Goal: Obtain resource: Download file/media

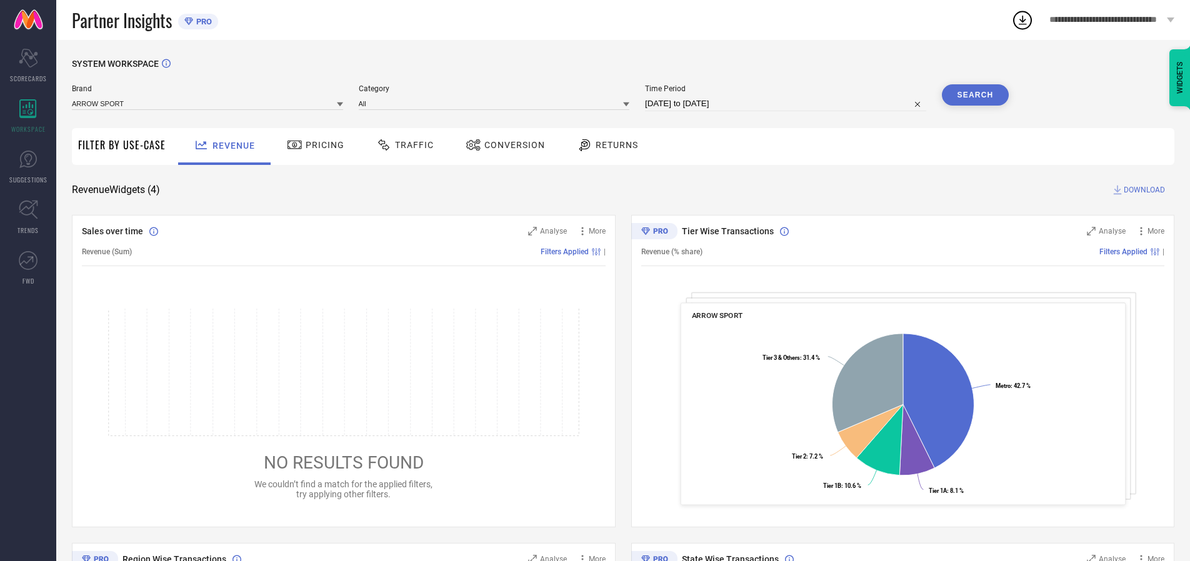
click at [402, 145] on span "Traffic" at bounding box center [414, 145] width 39 height 10
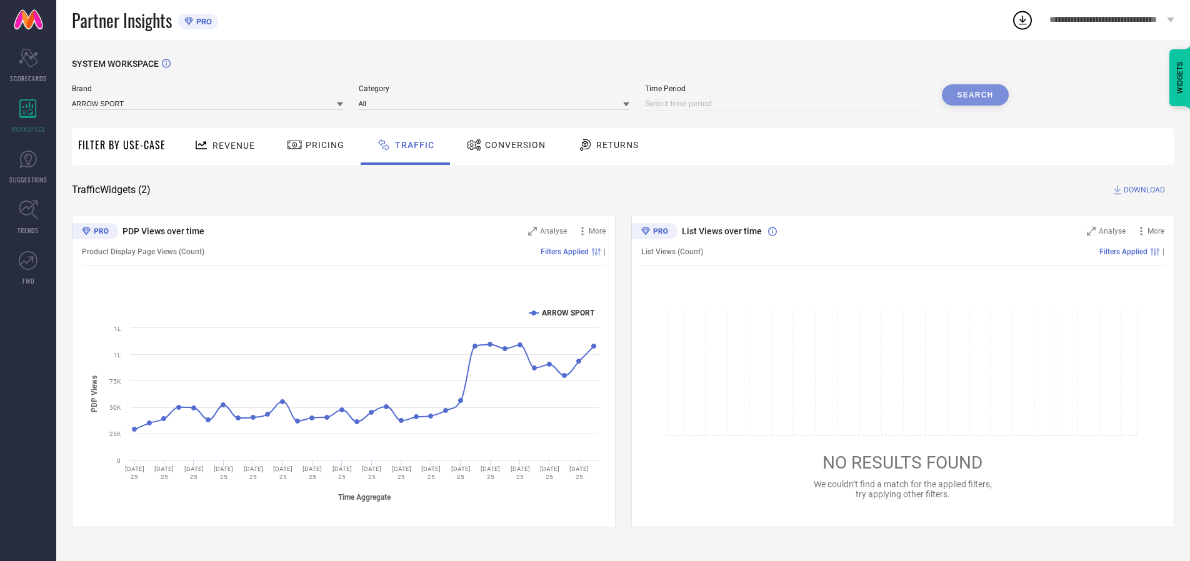
click at [787, 104] on input at bounding box center [785, 103] width 281 height 15
select select "9"
select select "2025"
select select "10"
select select "2025"
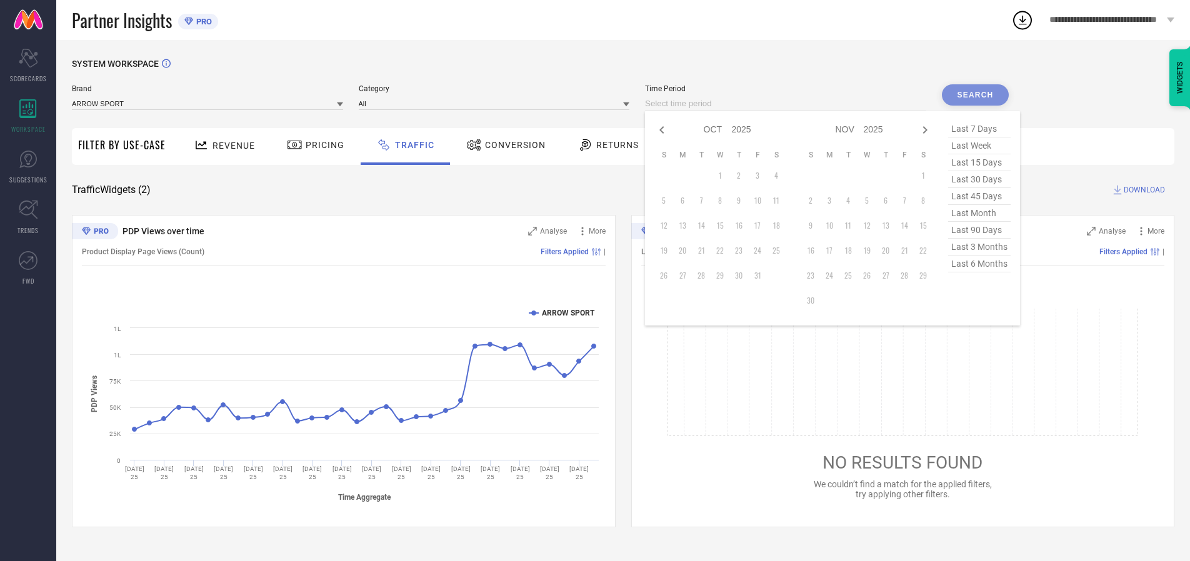
select select "8"
select select "2025"
select select "9"
select select "2025"
click at [780, 251] on td "27" at bounding box center [776, 250] width 19 height 19
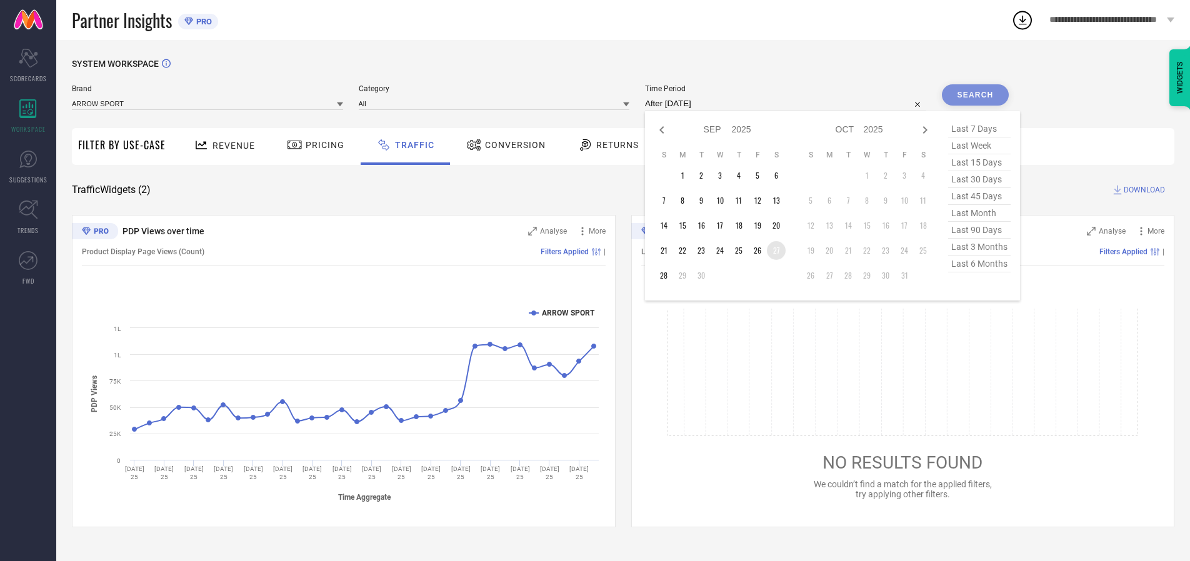
type input "[DATE] to [DATE]"
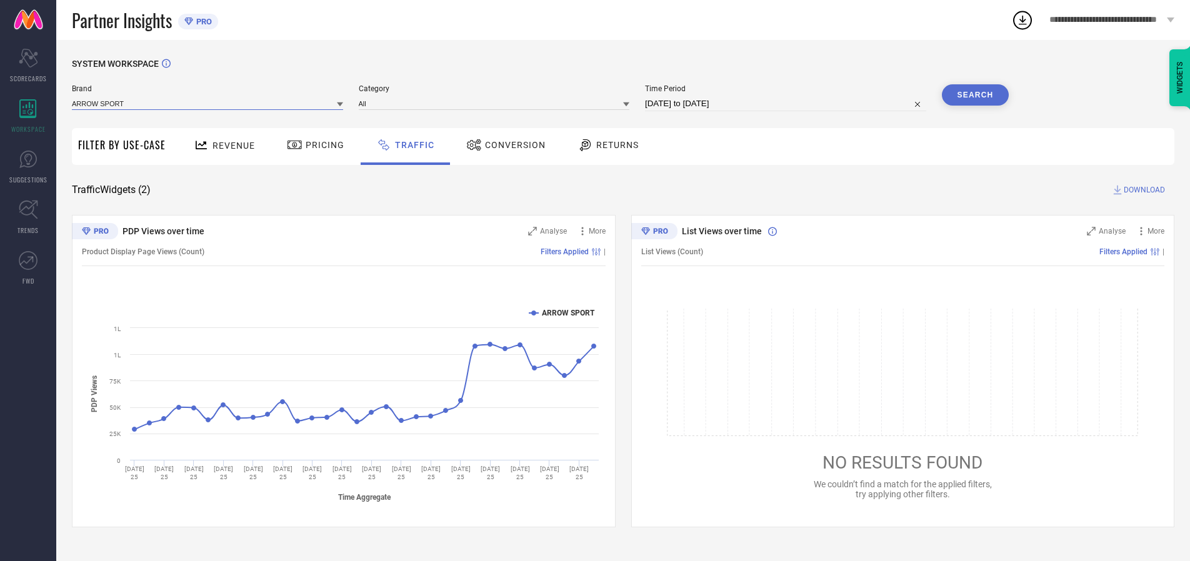
click at [208, 103] on input at bounding box center [207, 103] width 271 height 13
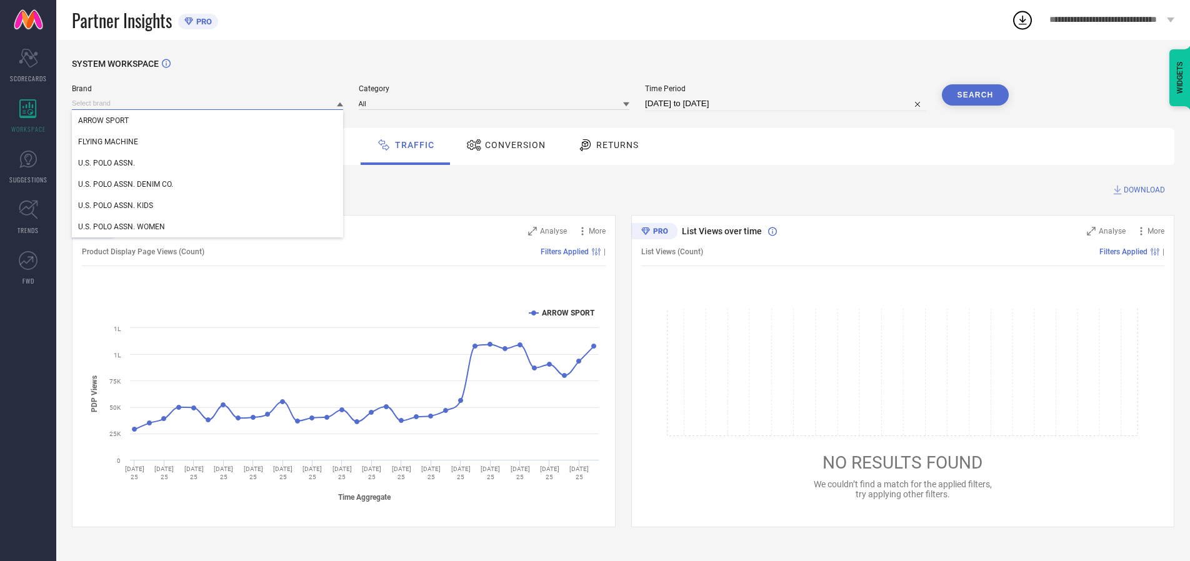
click at [208, 103] on input at bounding box center [207, 103] width 271 height 13
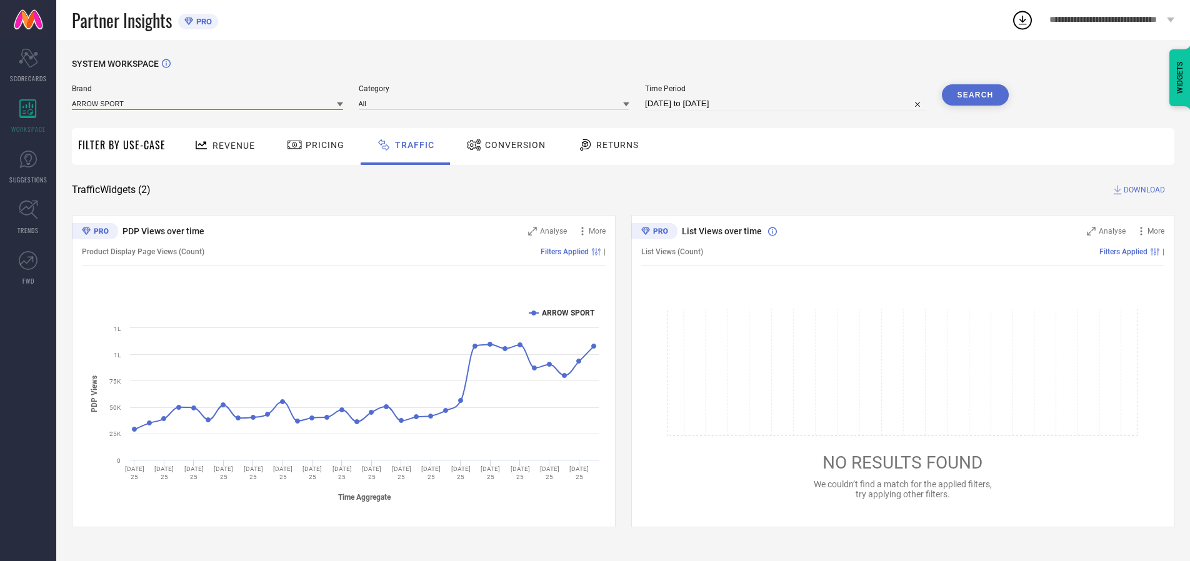
click at [208, 103] on input at bounding box center [207, 103] width 271 height 13
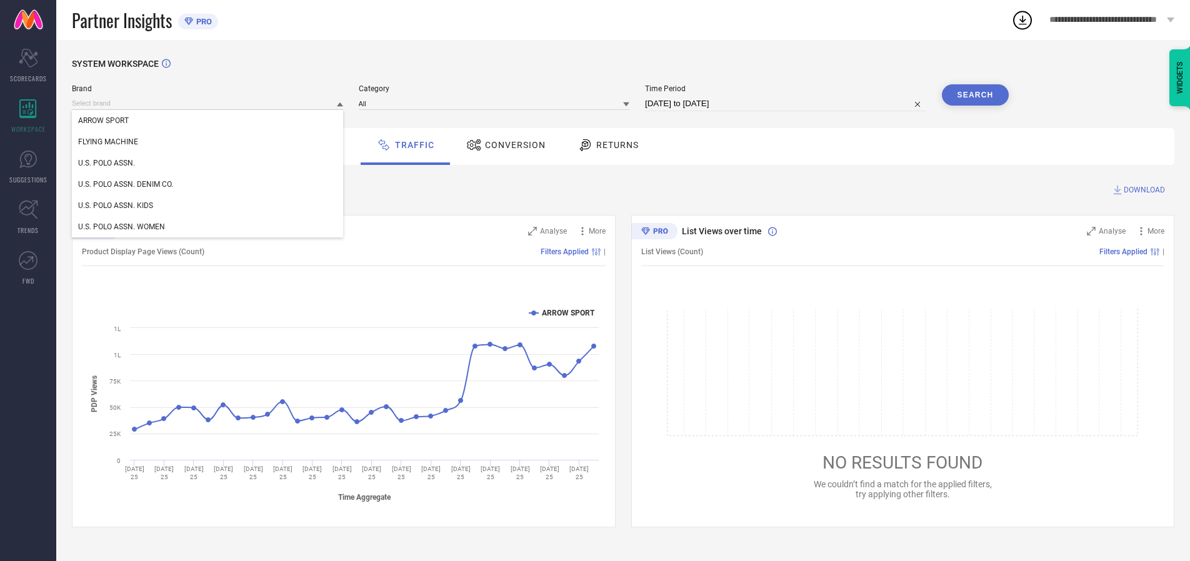
click at [208, 163] on div "U.S. POLO ASSN." at bounding box center [207, 162] width 271 height 21
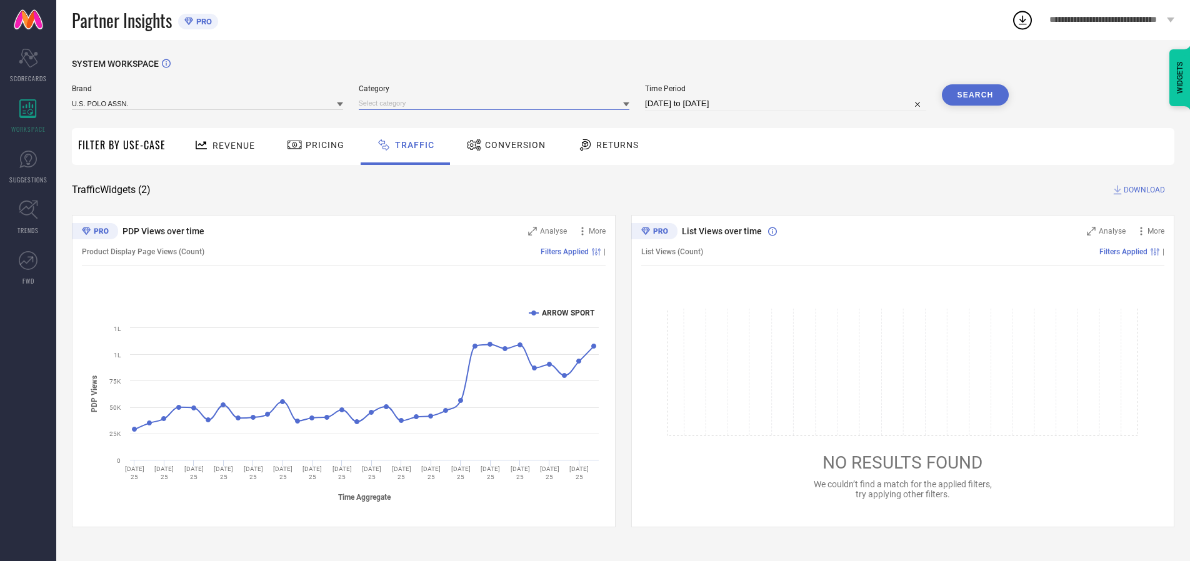
click at [497, 103] on input at bounding box center [494, 103] width 271 height 13
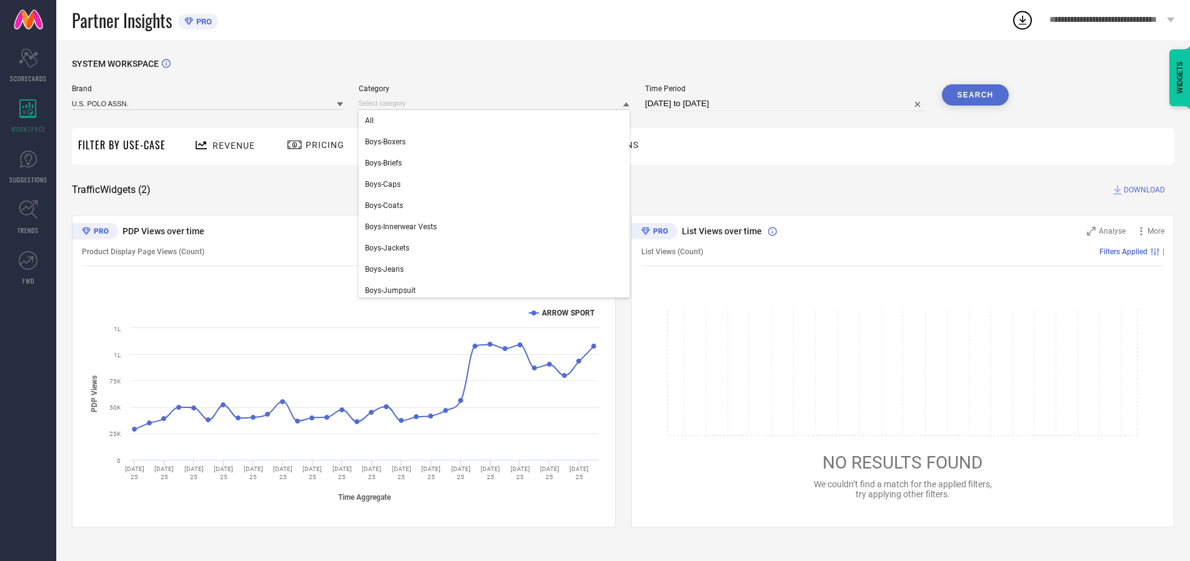
click at [497, 121] on div "All" at bounding box center [494, 120] width 271 height 21
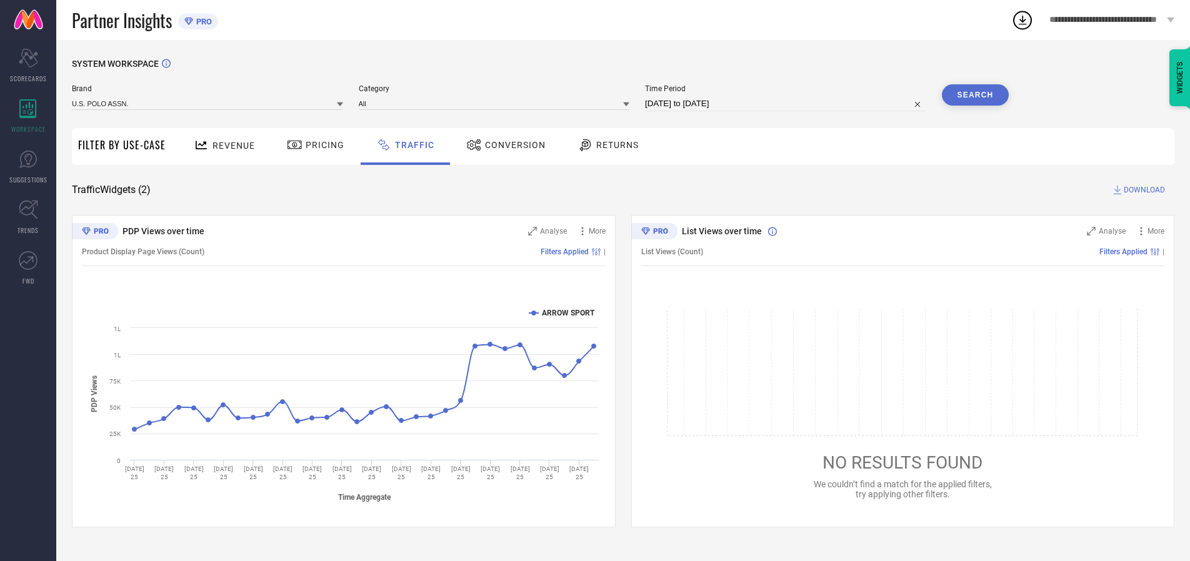
click at [975, 95] on button "Search" at bounding box center [975, 94] width 67 height 21
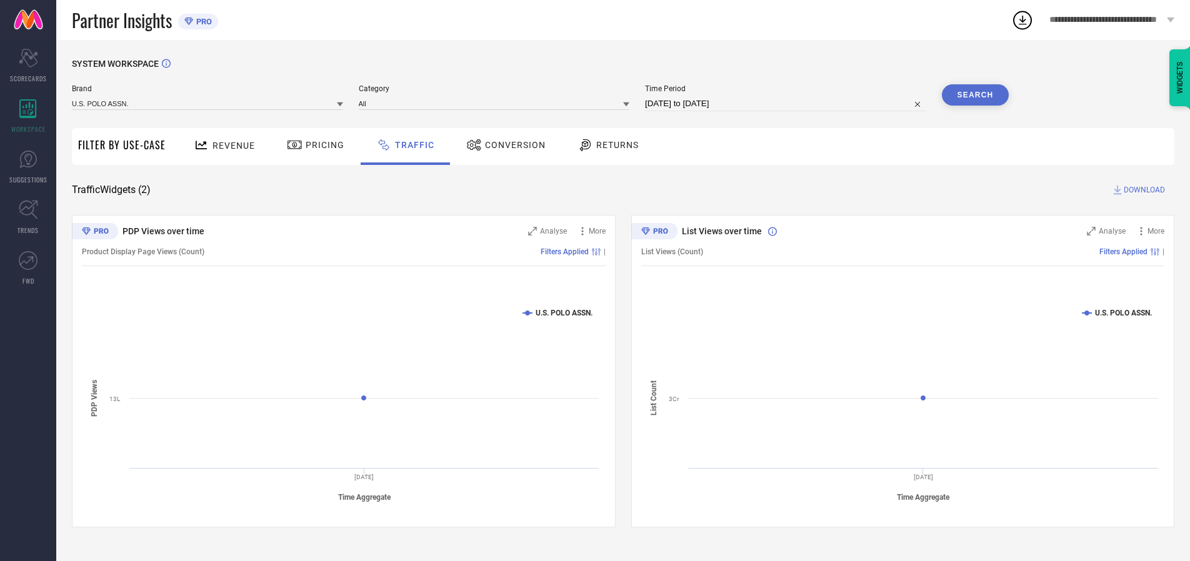
click at [1142, 190] on span "DOWNLOAD" at bounding box center [1143, 190] width 41 height 12
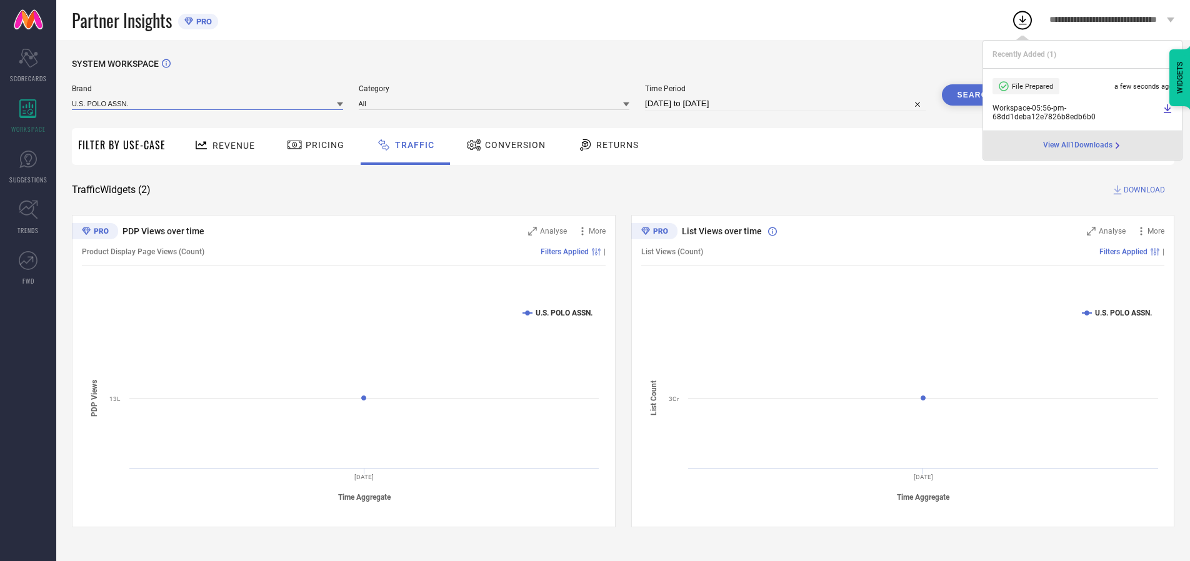
click at [208, 103] on input at bounding box center [207, 103] width 271 height 13
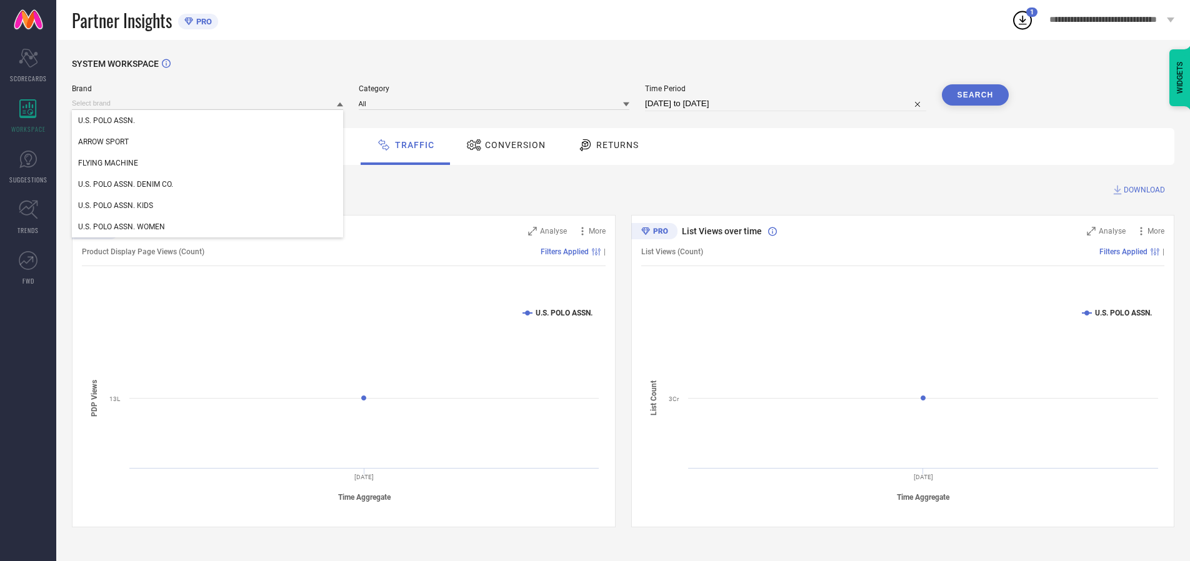
click at [208, 184] on div "U.S. POLO ASSN. DENIM CO." at bounding box center [207, 184] width 271 height 21
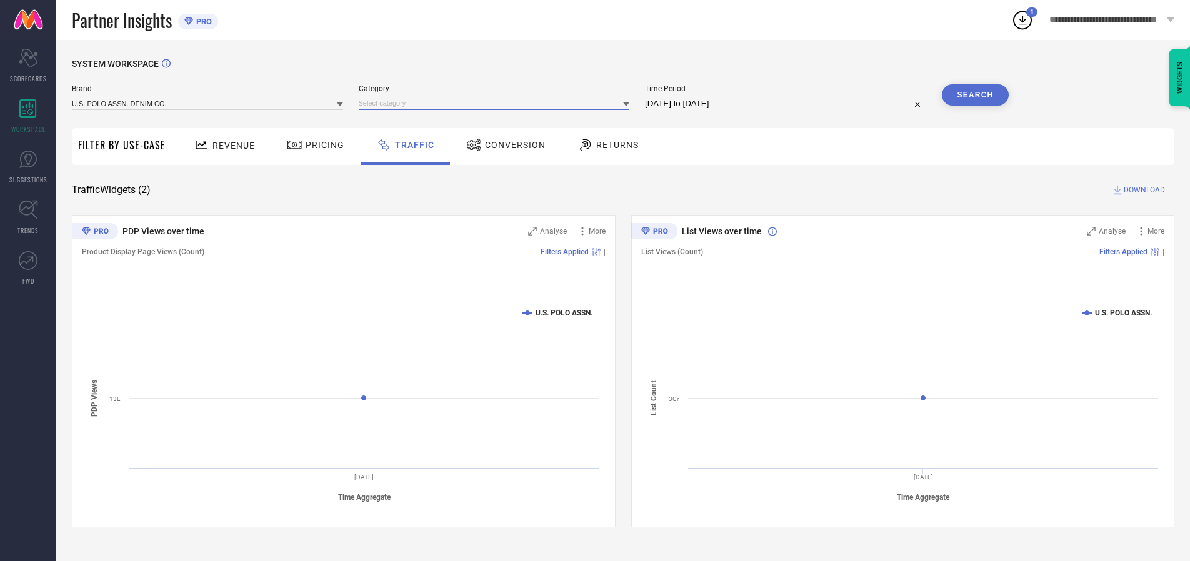
click at [497, 103] on input at bounding box center [494, 103] width 271 height 13
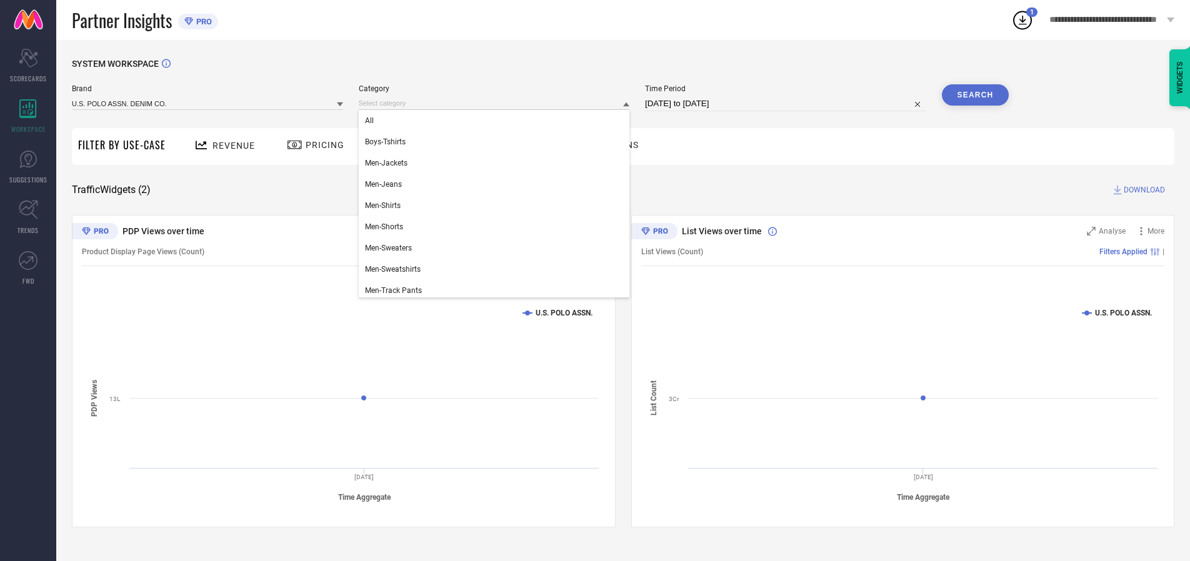
click at [497, 121] on div "All" at bounding box center [494, 120] width 271 height 21
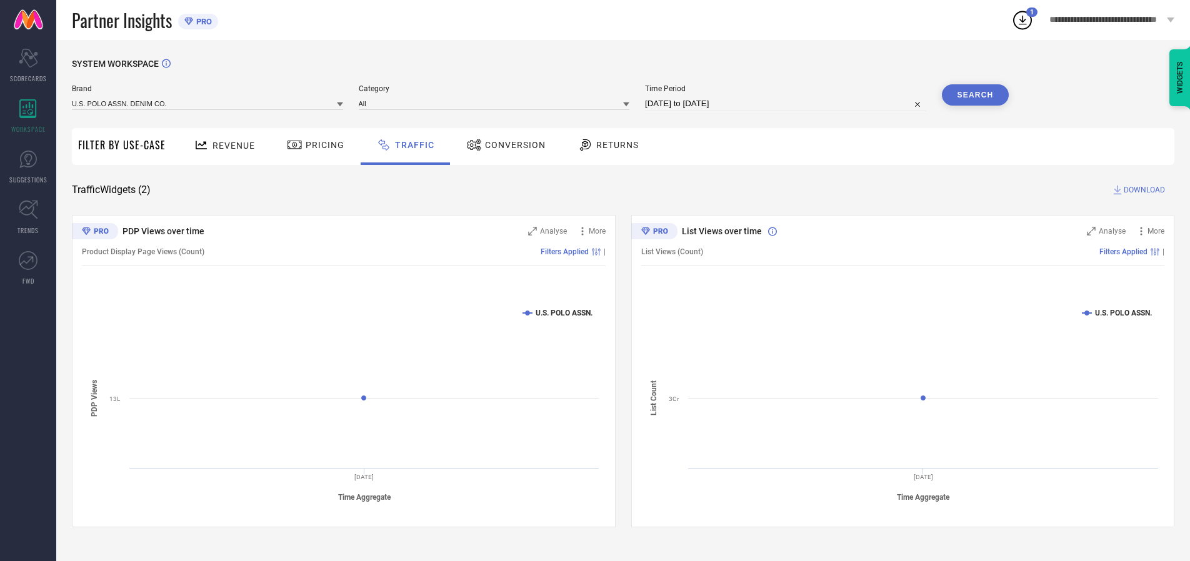
click at [975, 95] on button "Search" at bounding box center [975, 94] width 67 height 21
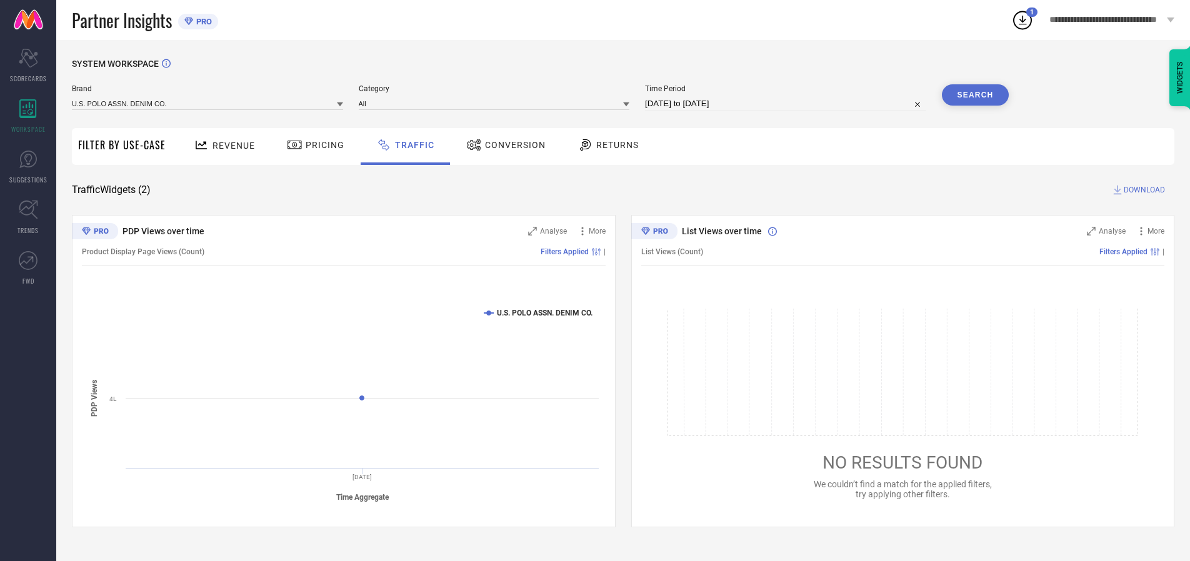
click at [1142, 190] on span "DOWNLOAD" at bounding box center [1143, 190] width 41 height 12
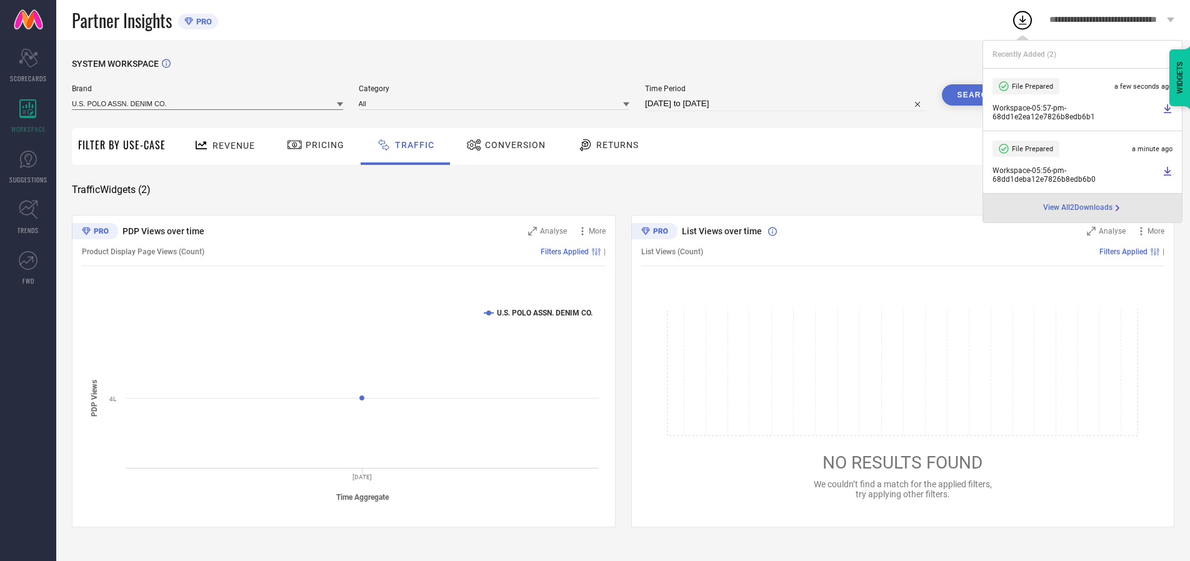
click at [208, 103] on input at bounding box center [207, 103] width 271 height 13
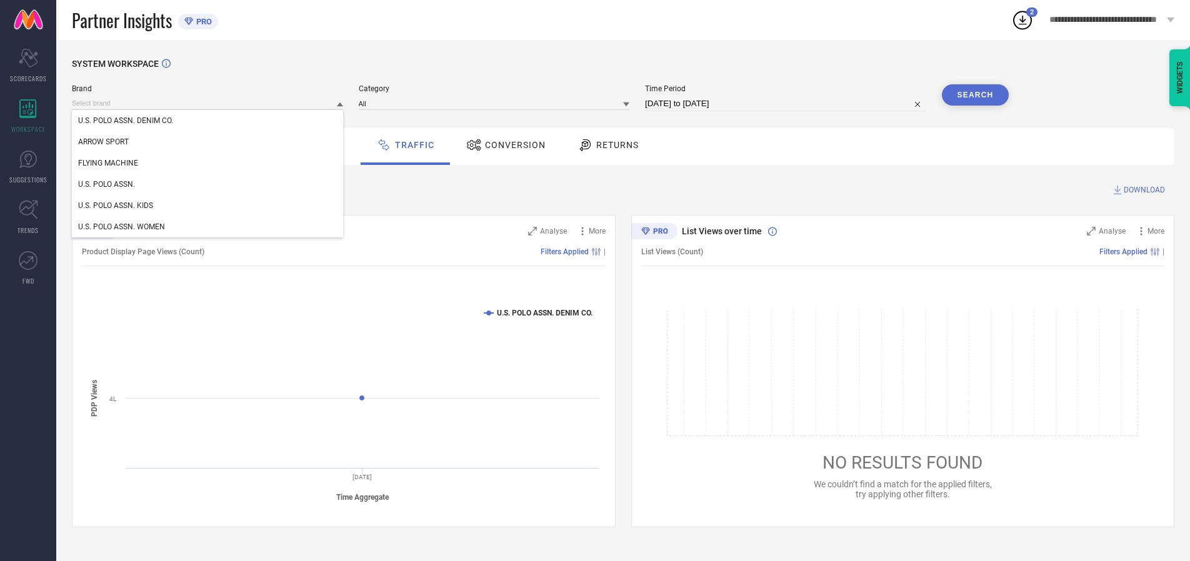
click at [208, 206] on div "U.S. POLO ASSN. KIDS" at bounding box center [207, 205] width 271 height 21
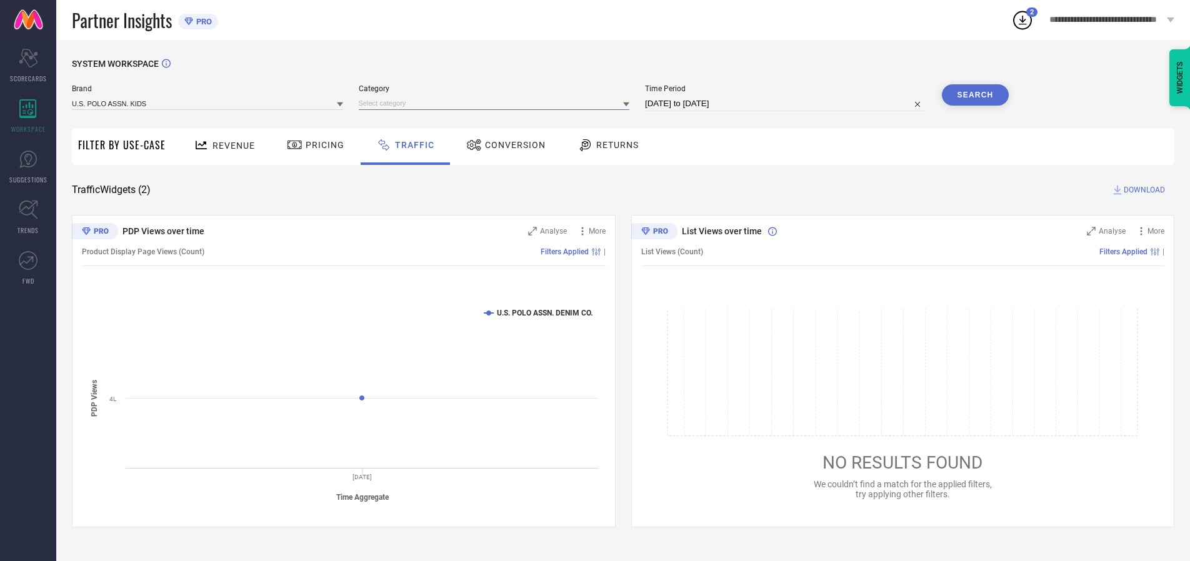
click at [497, 103] on input at bounding box center [494, 103] width 271 height 13
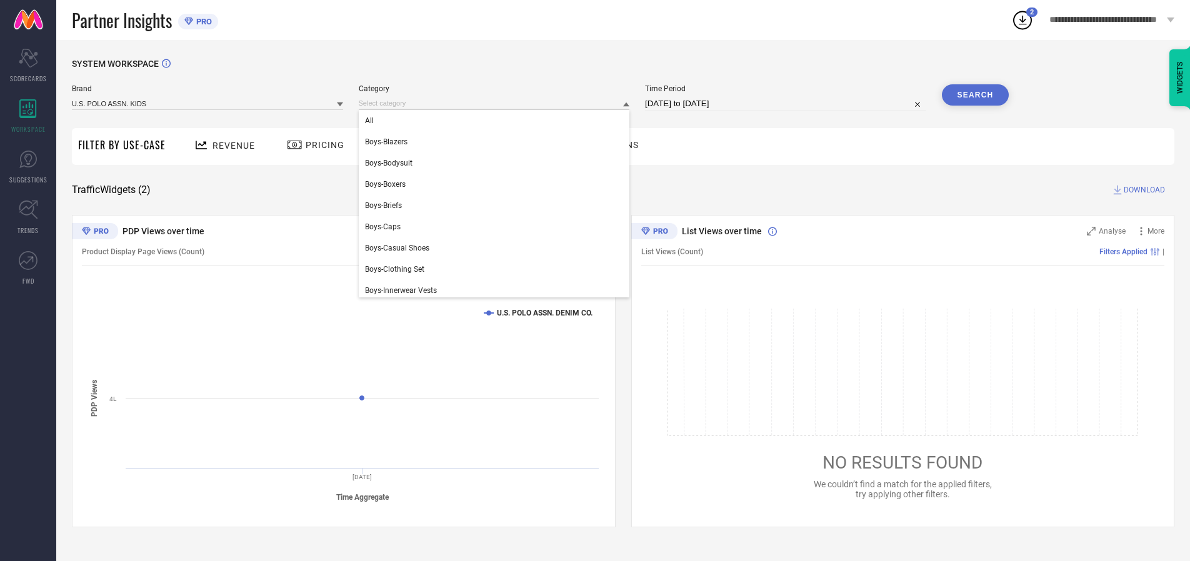
click at [497, 121] on div "All" at bounding box center [494, 120] width 271 height 21
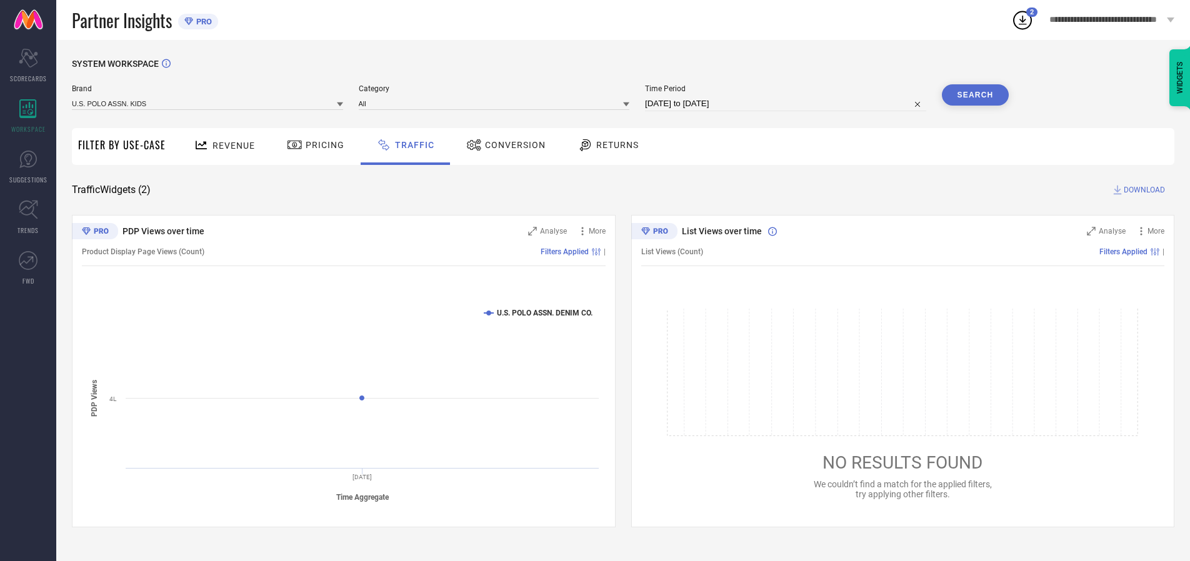
click at [975, 95] on button "Search" at bounding box center [975, 94] width 67 height 21
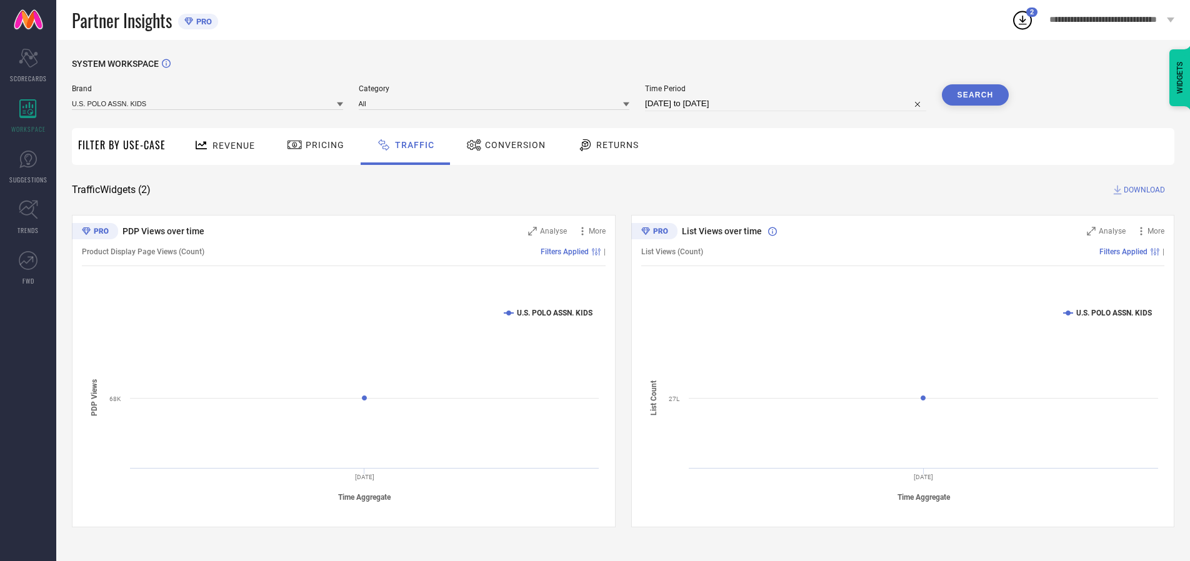
click at [1142, 190] on span "DOWNLOAD" at bounding box center [1143, 190] width 41 height 12
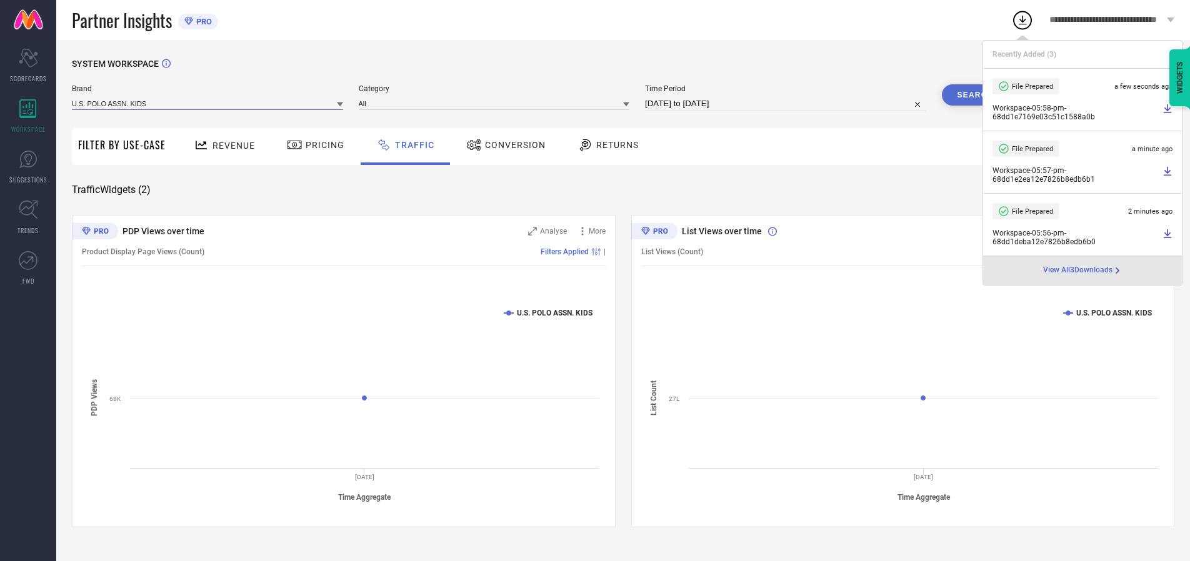
click at [208, 103] on input at bounding box center [207, 103] width 271 height 13
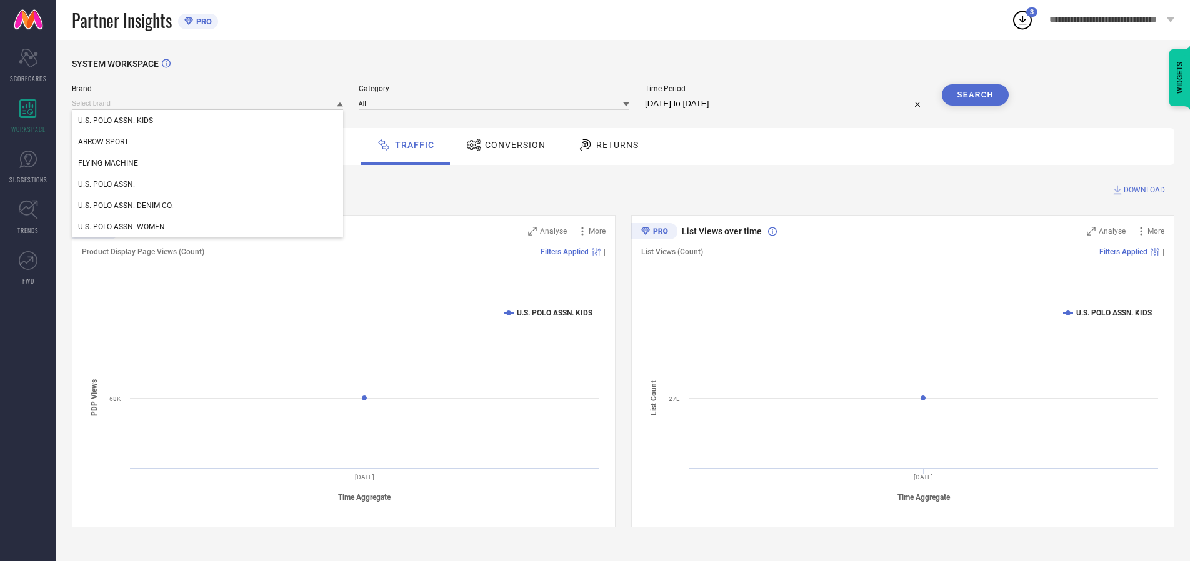
click at [208, 227] on div "U.S. POLO ASSN. WOMEN" at bounding box center [207, 226] width 271 height 21
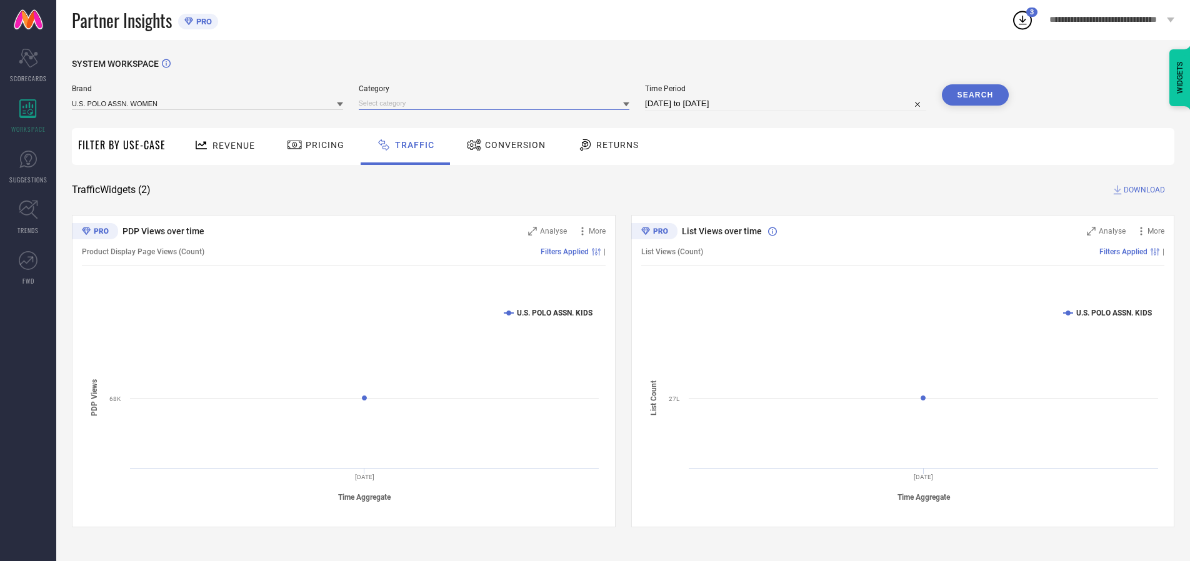
click at [497, 103] on input at bounding box center [494, 103] width 271 height 13
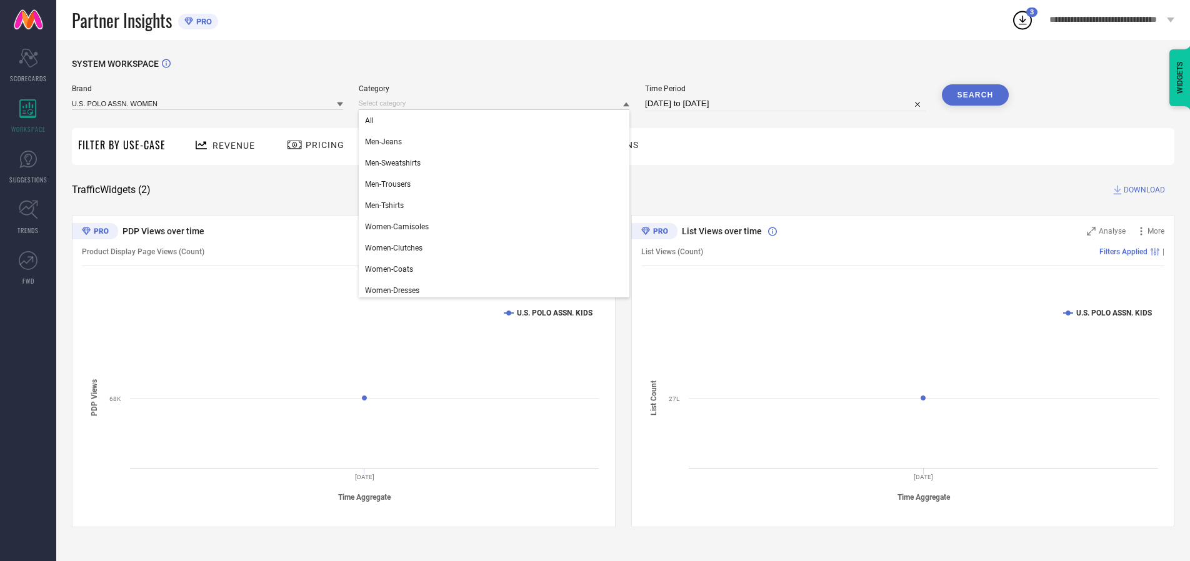
click at [497, 121] on div "All" at bounding box center [494, 120] width 271 height 21
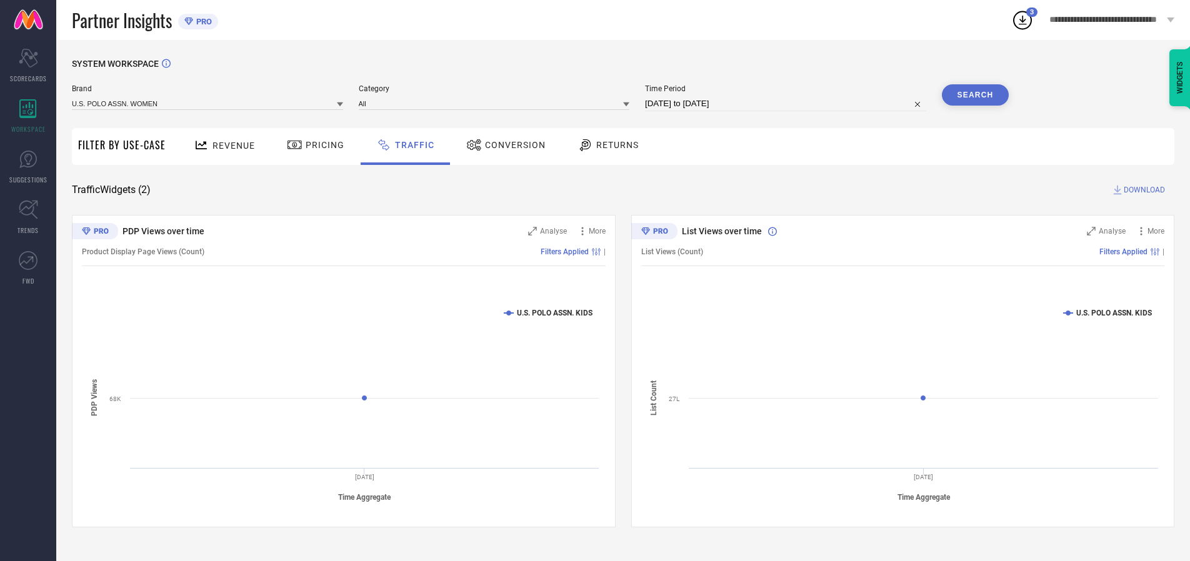
click at [975, 95] on button "Search" at bounding box center [975, 94] width 67 height 21
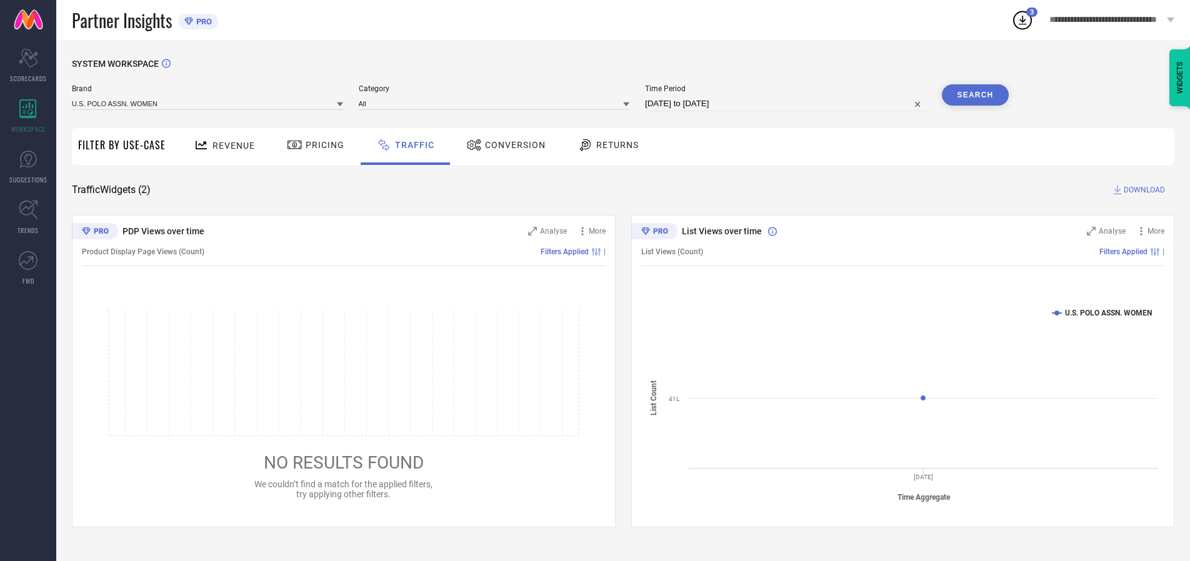
click at [1142, 190] on span "DOWNLOAD" at bounding box center [1143, 190] width 41 height 12
click at [787, 104] on input at bounding box center [785, 103] width 281 height 15
select select "9"
select select "2025"
select select "10"
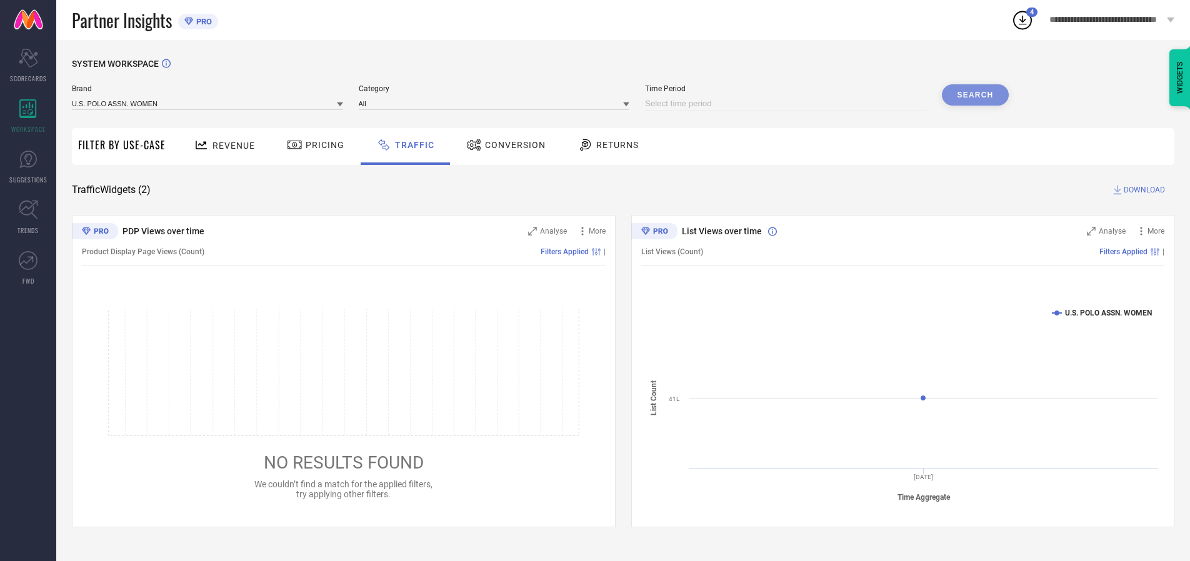
select select "2025"
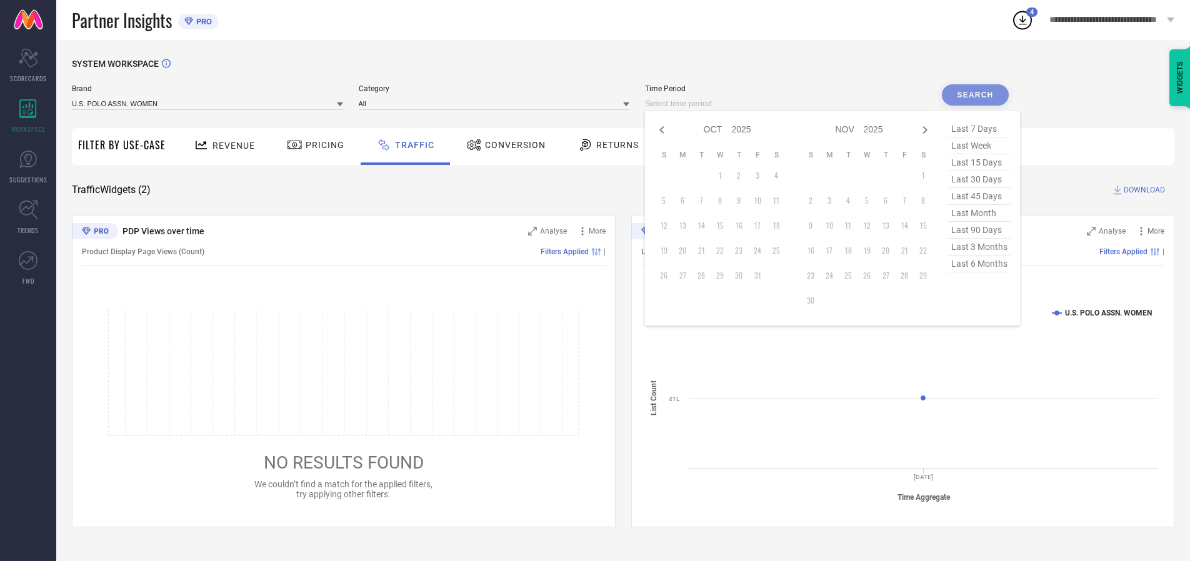
select select "8"
select select "2025"
select select "9"
select select "2025"
click at [667, 276] on td "28" at bounding box center [663, 275] width 19 height 19
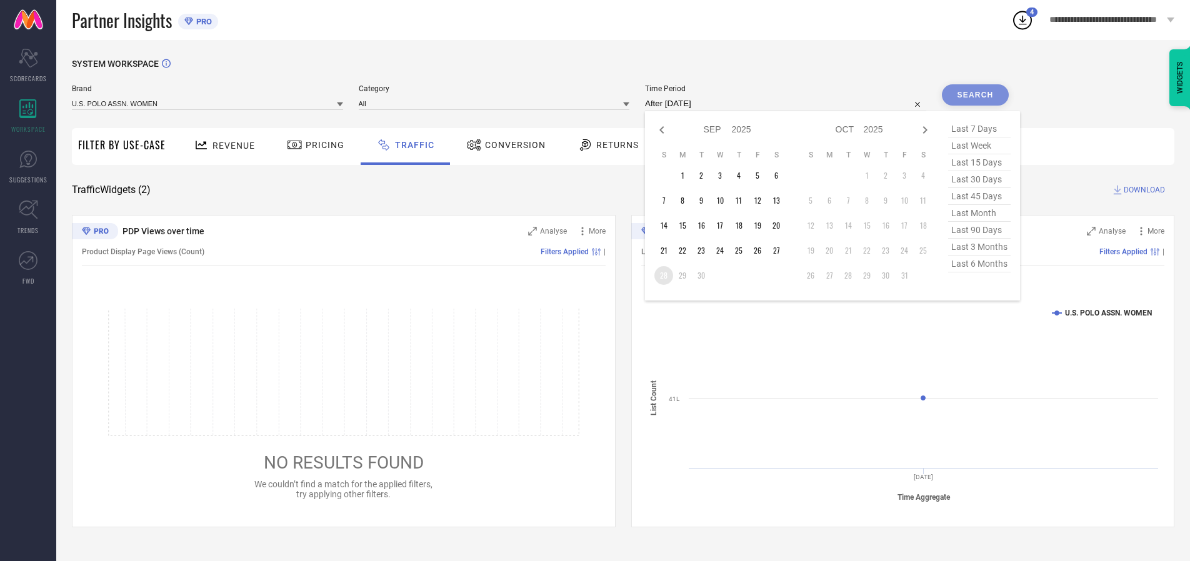
type input "[DATE] to [DATE]"
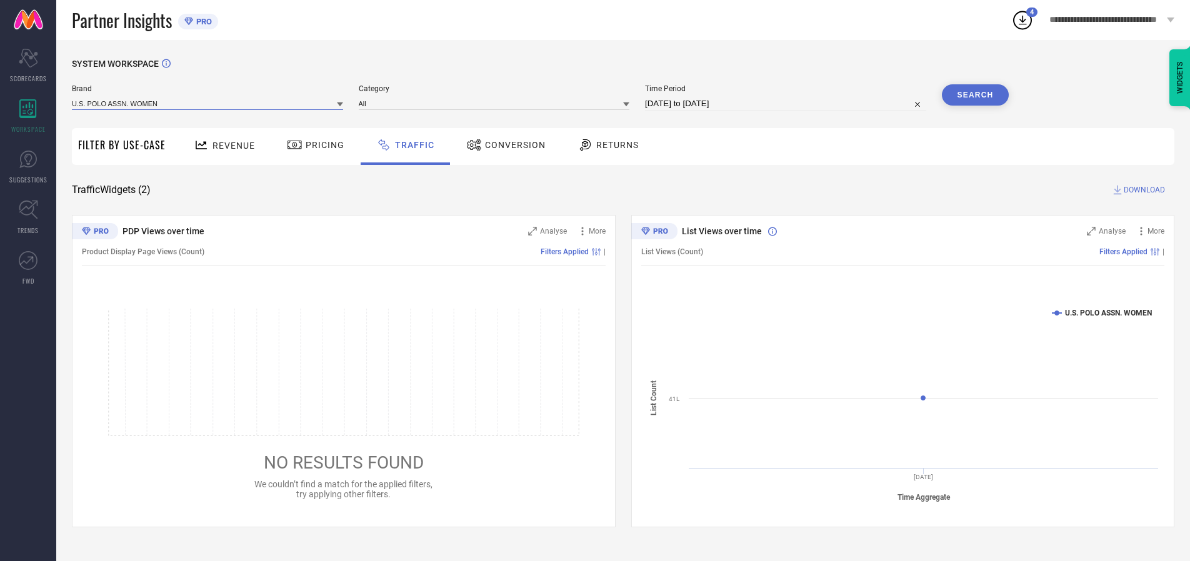
click at [208, 103] on input at bounding box center [207, 103] width 271 height 13
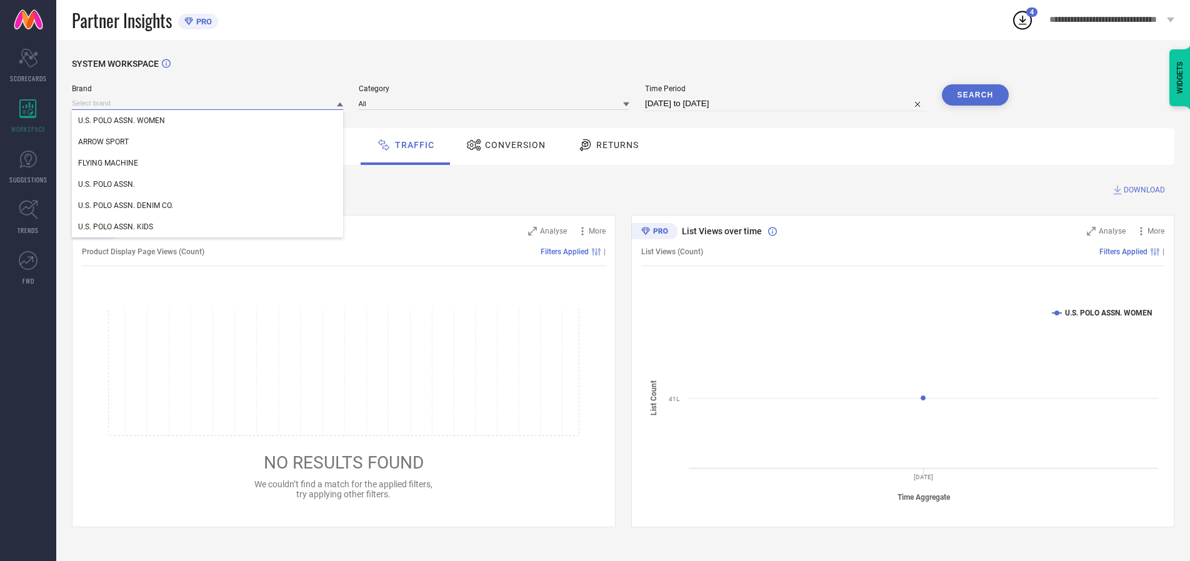
click at [208, 103] on input at bounding box center [207, 103] width 271 height 13
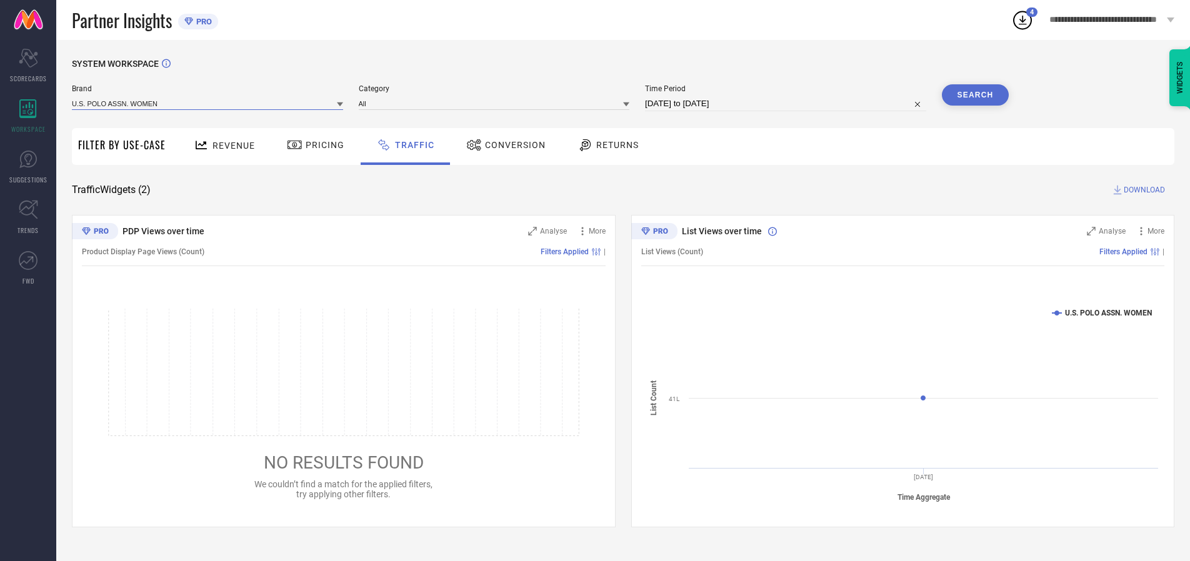
click at [208, 103] on input at bounding box center [207, 103] width 271 height 13
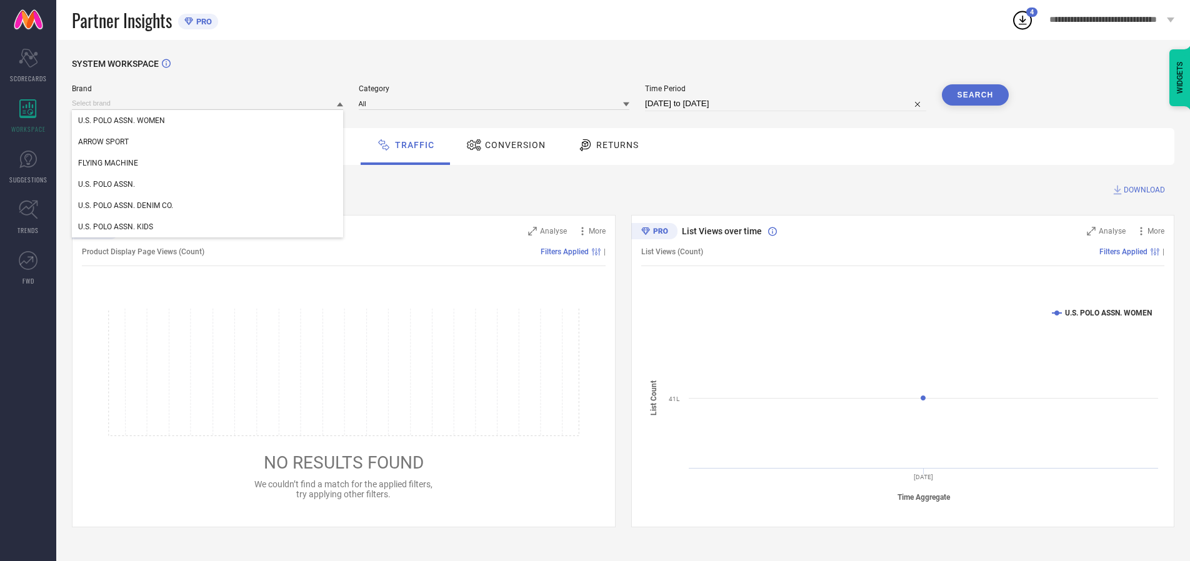
click at [208, 121] on div "U.S. POLO ASSN. WOMEN" at bounding box center [207, 120] width 271 height 21
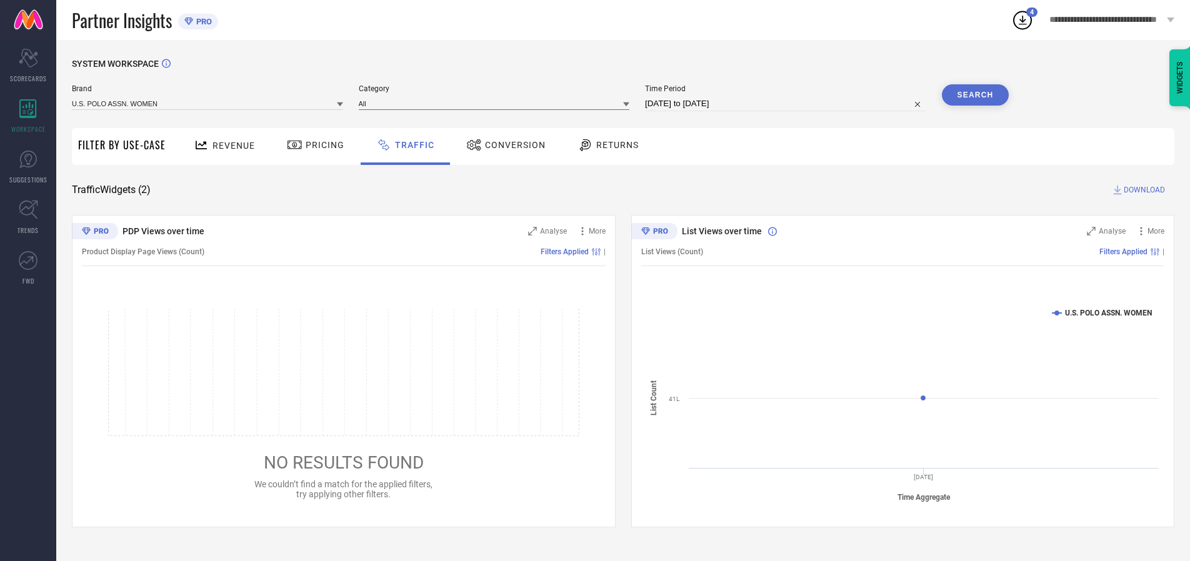
click at [497, 103] on input at bounding box center [494, 103] width 271 height 13
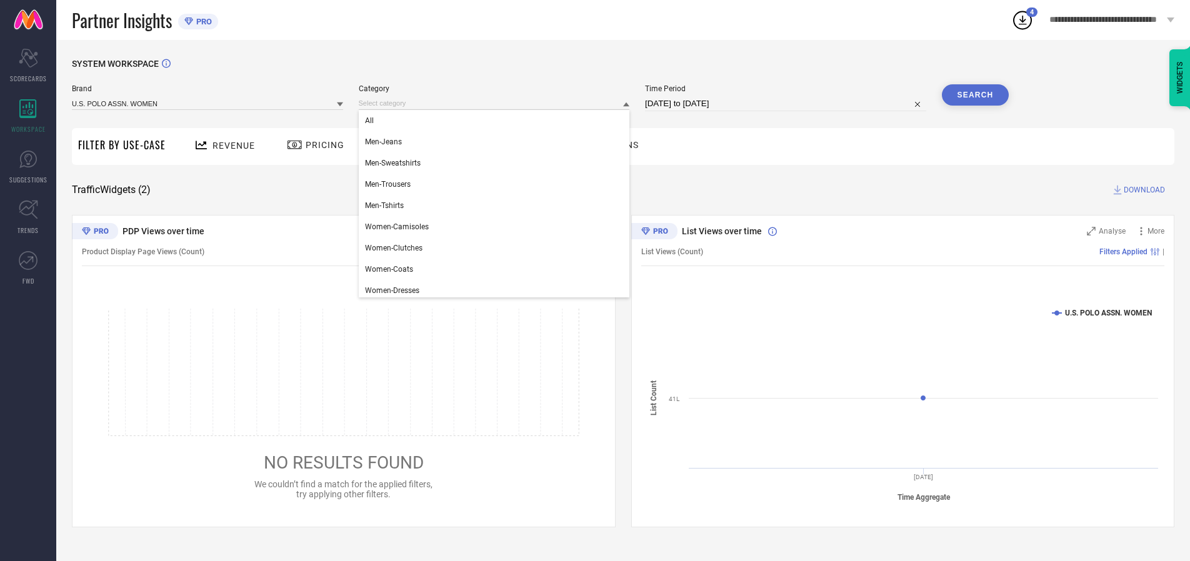
click at [497, 121] on div "All" at bounding box center [494, 120] width 271 height 21
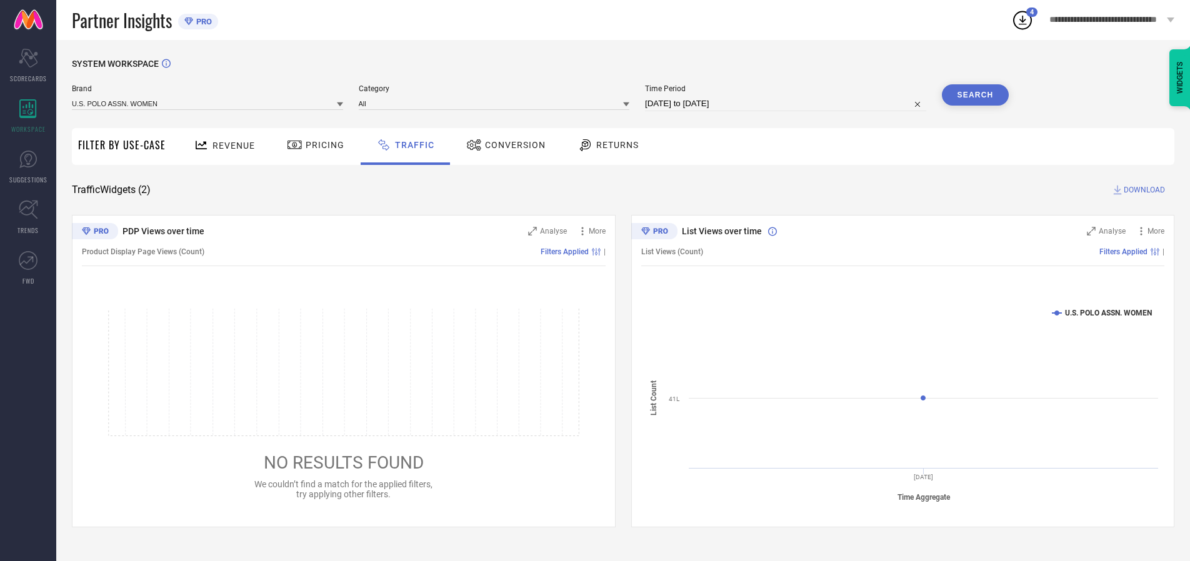
click at [975, 95] on button "Search" at bounding box center [975, 94] width 67 height 21
click at [1142, 190] on span "DOWNLOAD" at bounding box center [1143, 190] width 41 height 12
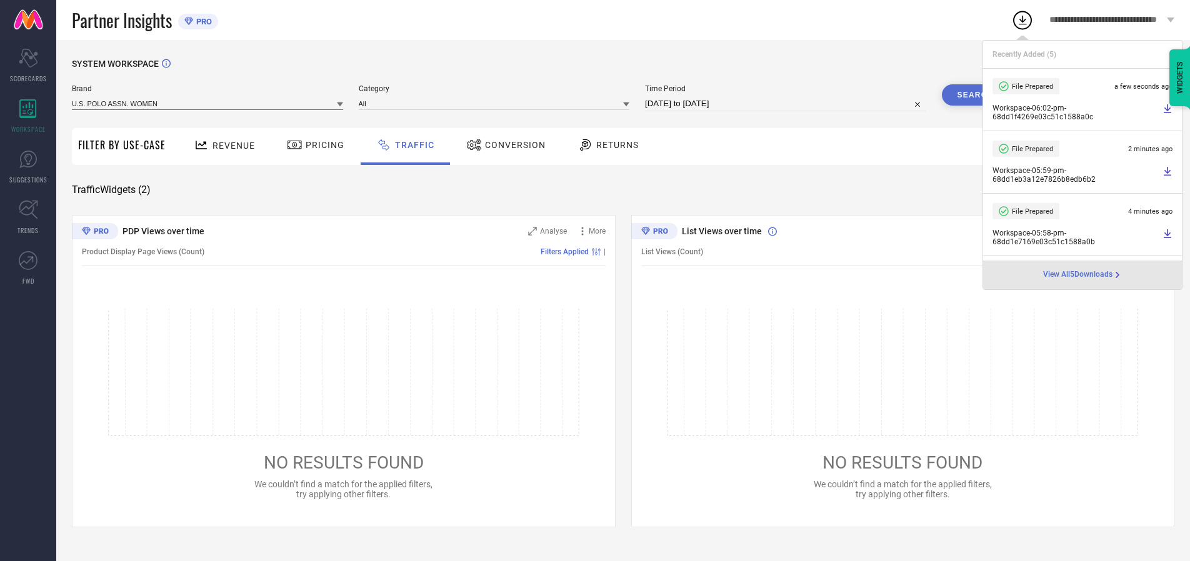
click at [208, 103] on input at bounding box center [207, 103] width 271 height 13
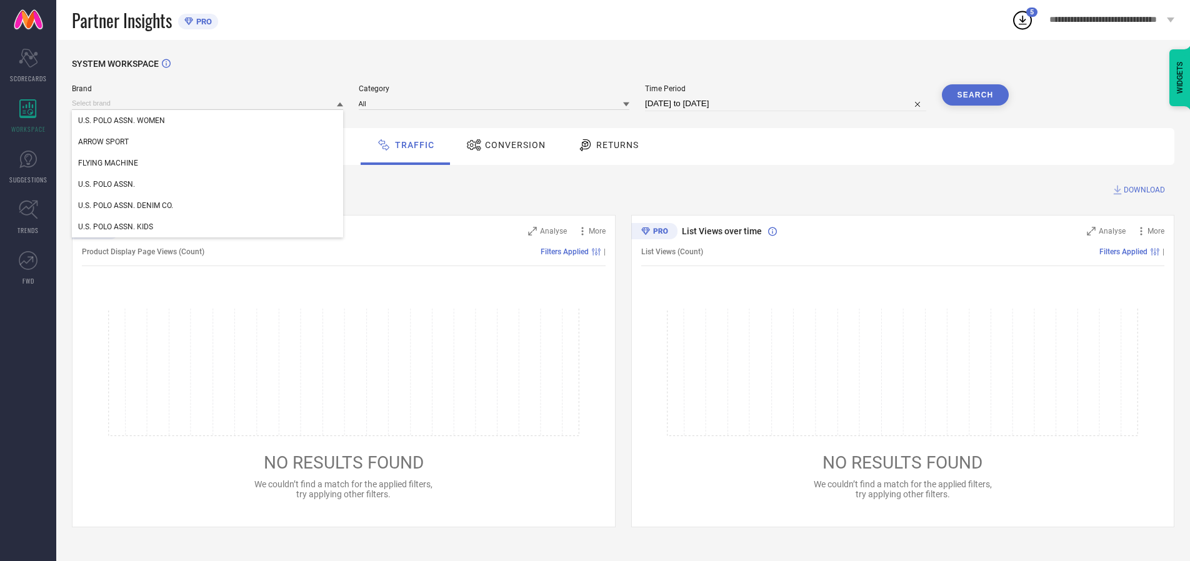
click at [208, 184] on div "U.S. POLO ASSN." at bounding box center [207, 184] width 271 height 21
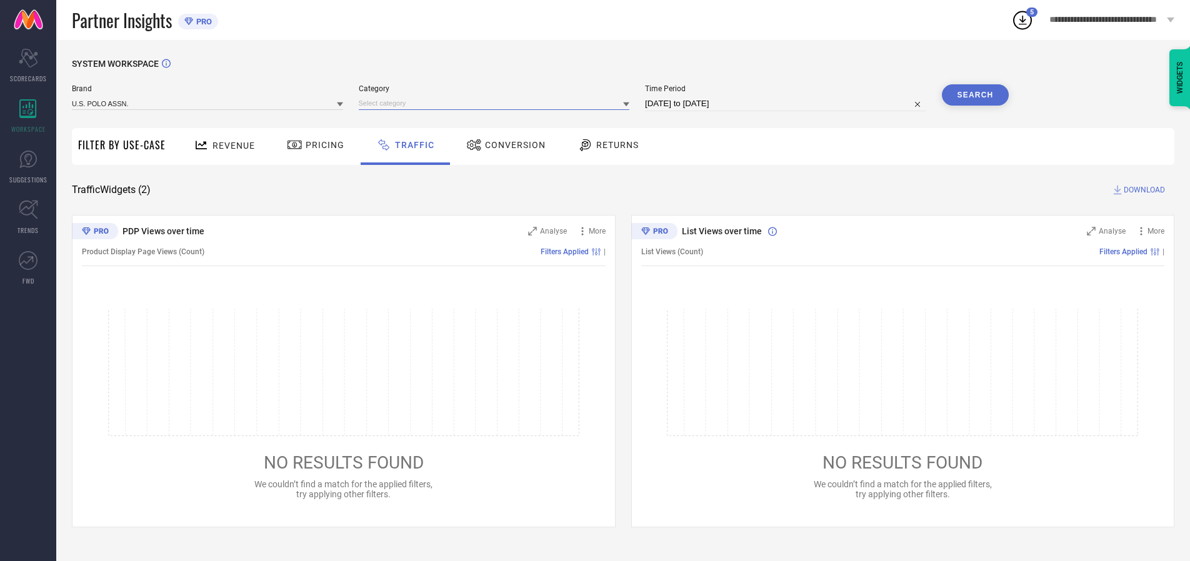
click at [497, 103] on input at bounding box center [494, 103] width 271 height 13
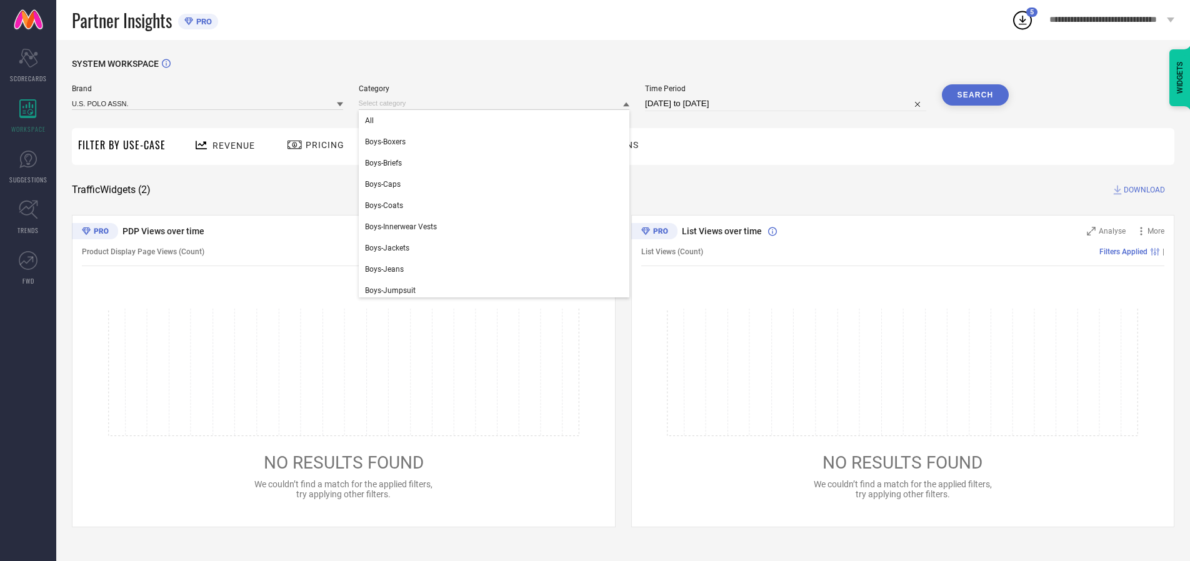
click at [497, 121] on div "All" at bounding box center [494, 120] width 271 height 21
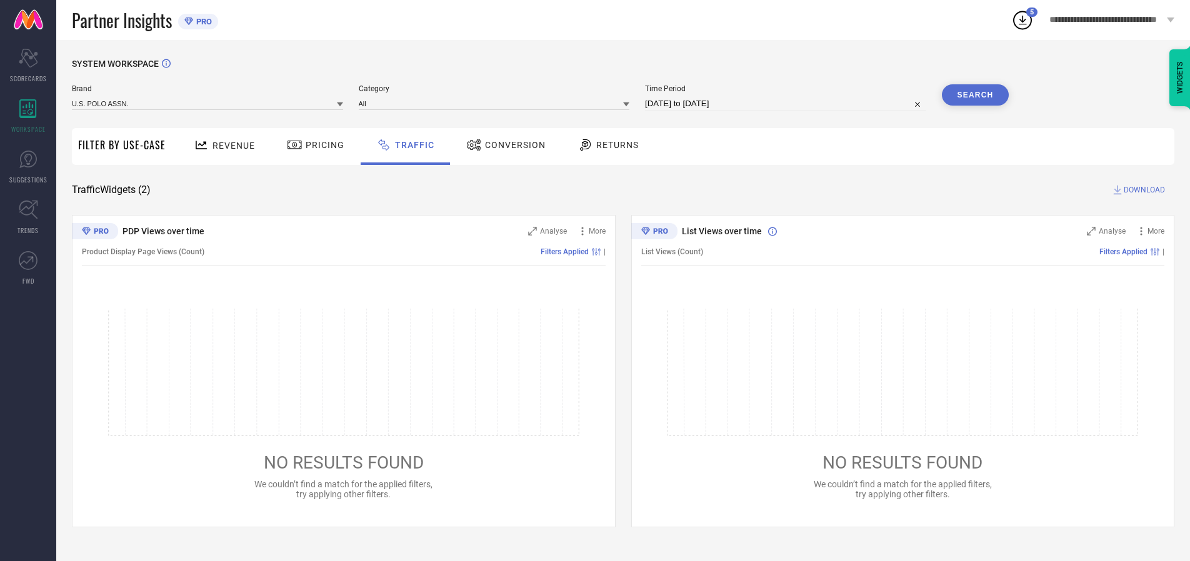
click at [975, 95] on button "Search" at bounding box center [975, 94] width 67 height 21
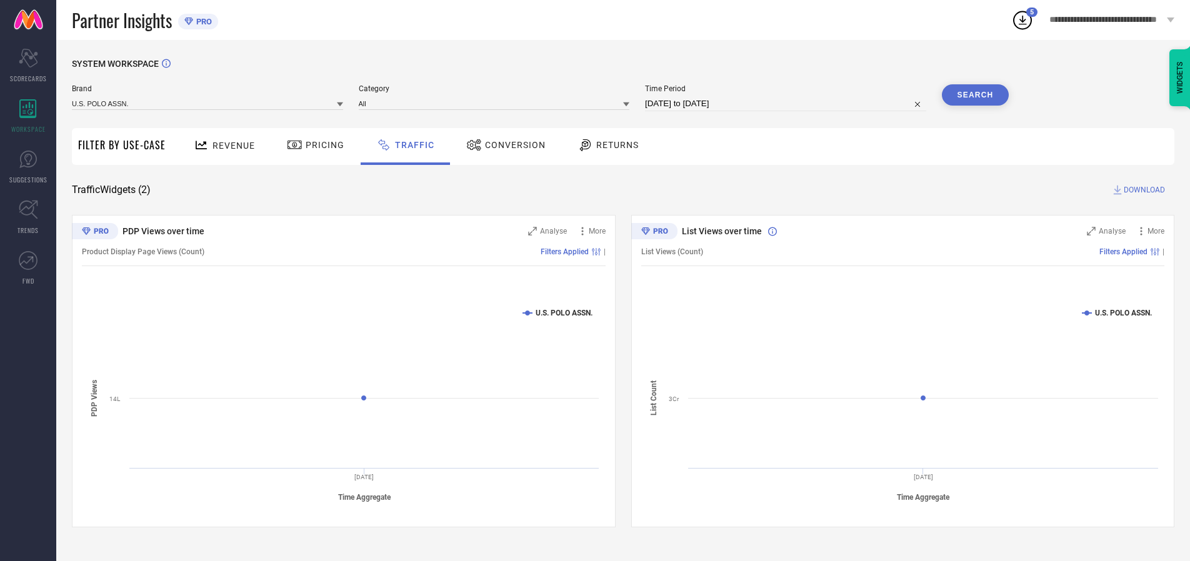
click at [1142, 190] on span "DOWNLOAD" at bounding box center [1143, 190] width 41 height 12
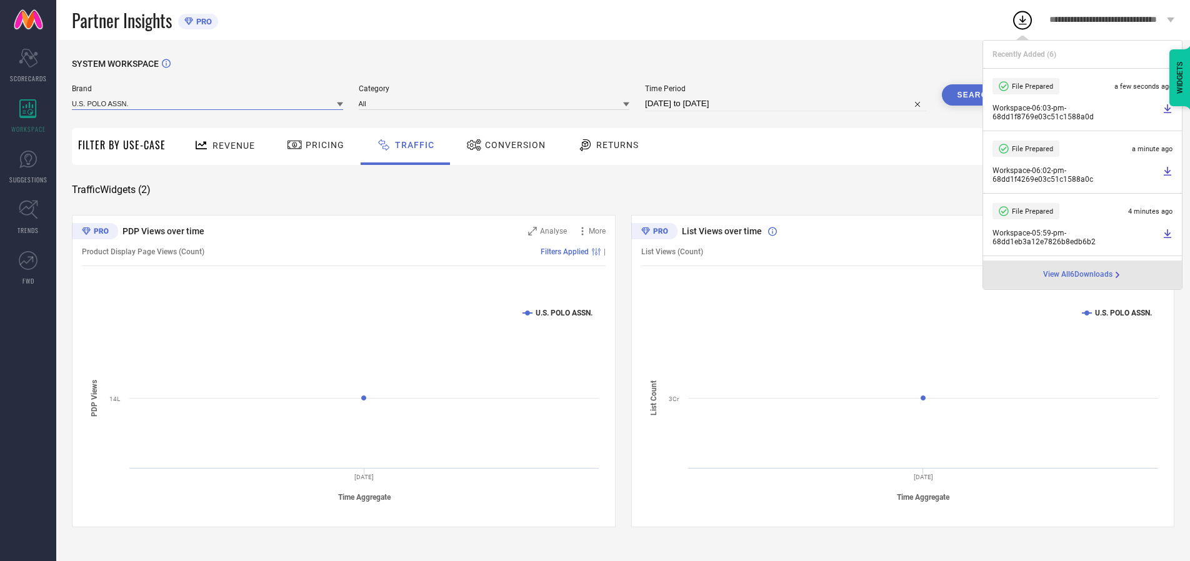
click at [208, 103] on input at bounding box center [207, 103] width 271 height 13
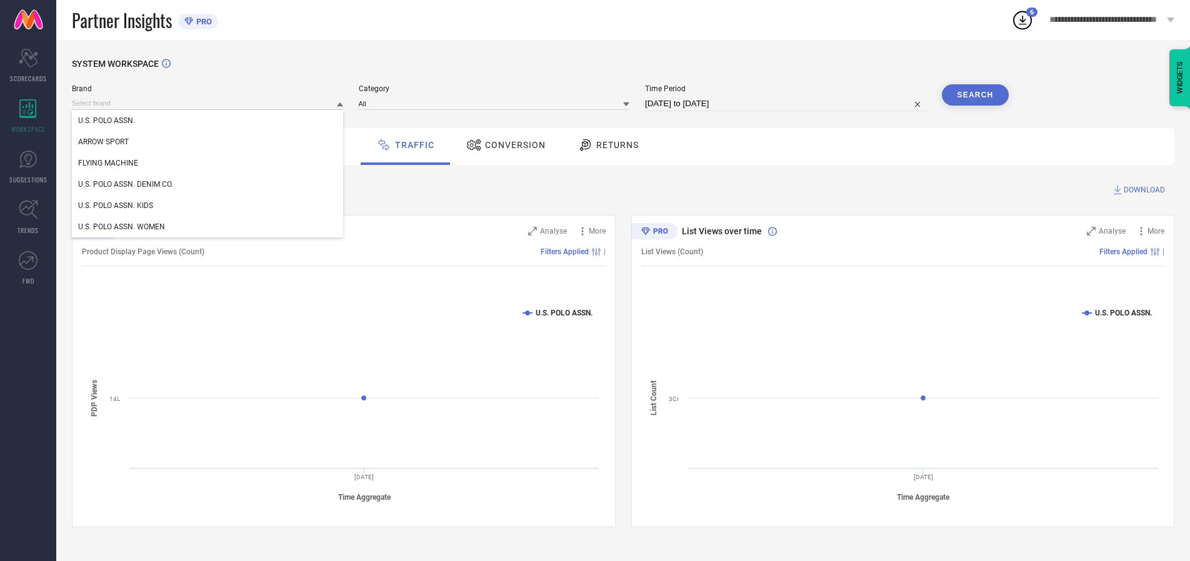
click at [208, 184] on div "U.S. POLO ASSN. DENIM CO." at bounding box center [207, 184] width 271 height 21
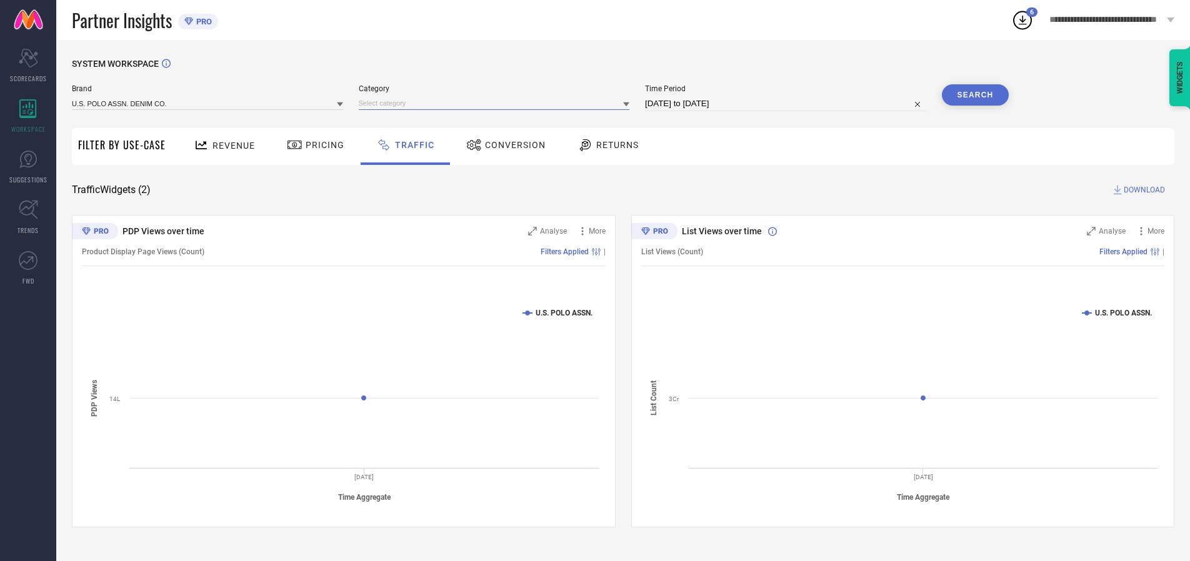
click at [497, 103] on input at bounding box center [494, 103] width 271 height 13
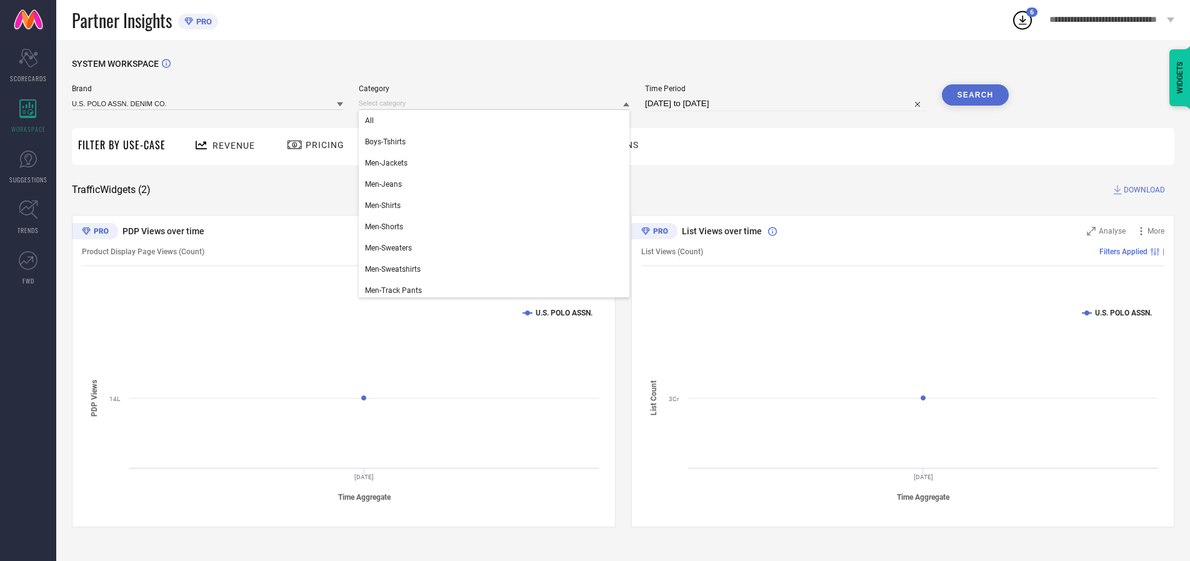
click at [497, 121] on div "All" at bounding box center [494, 120] width 271 height 21
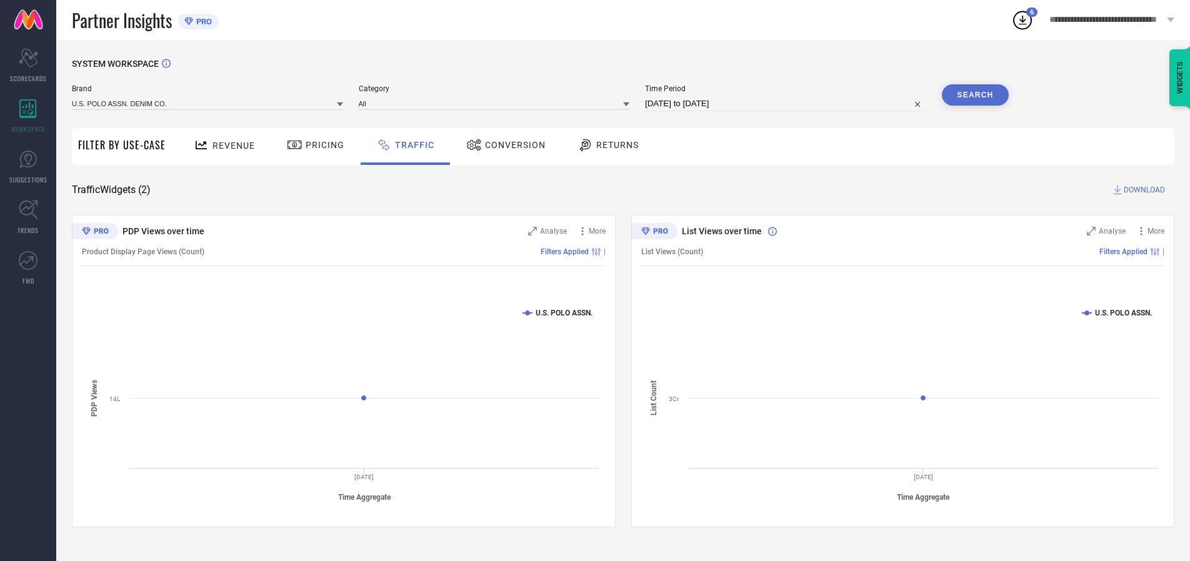
click at [975, 95] on button "Search" at bounding box center [975, 94] width 67 height 21
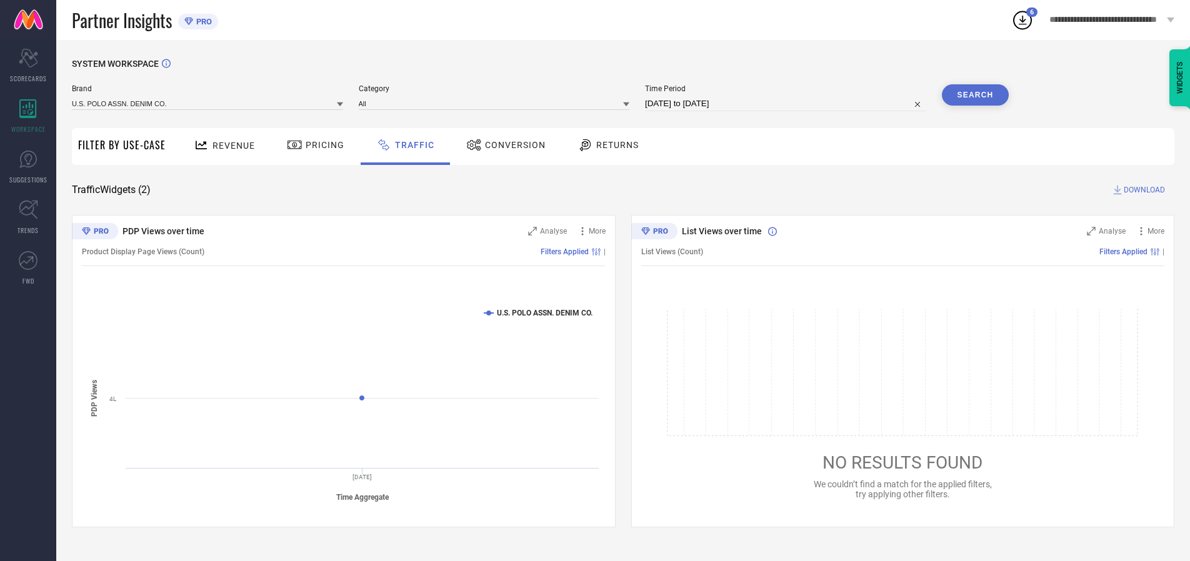
click at [1142, 190] on span "DOWNLOAD" at bounding box center [1143, 190] width 41 height 12
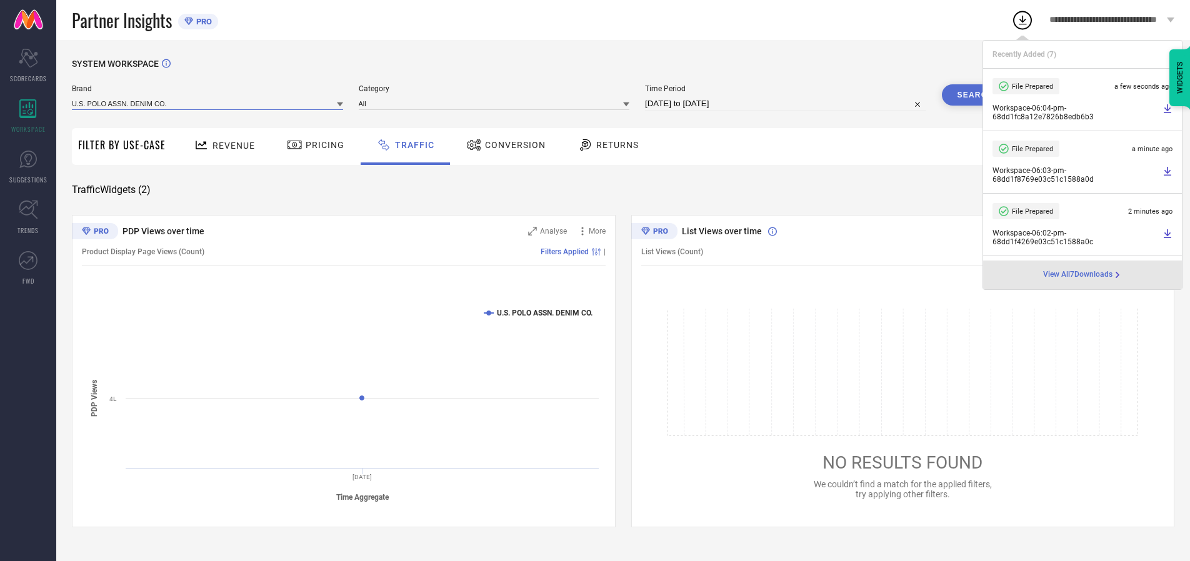
click at [208, 103] on input at bounding box center [207, 103] width 271 height 13
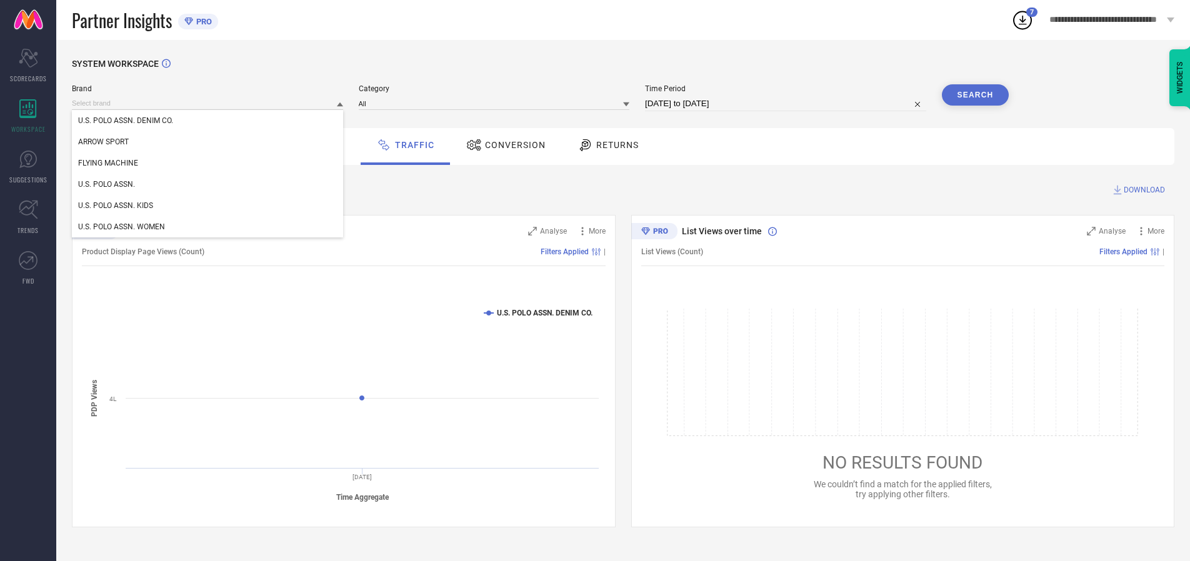
click at [208, 206] on div "U.S. POLO ASSN. KIDS" at bounding box center [207, 205] width 271 height 21
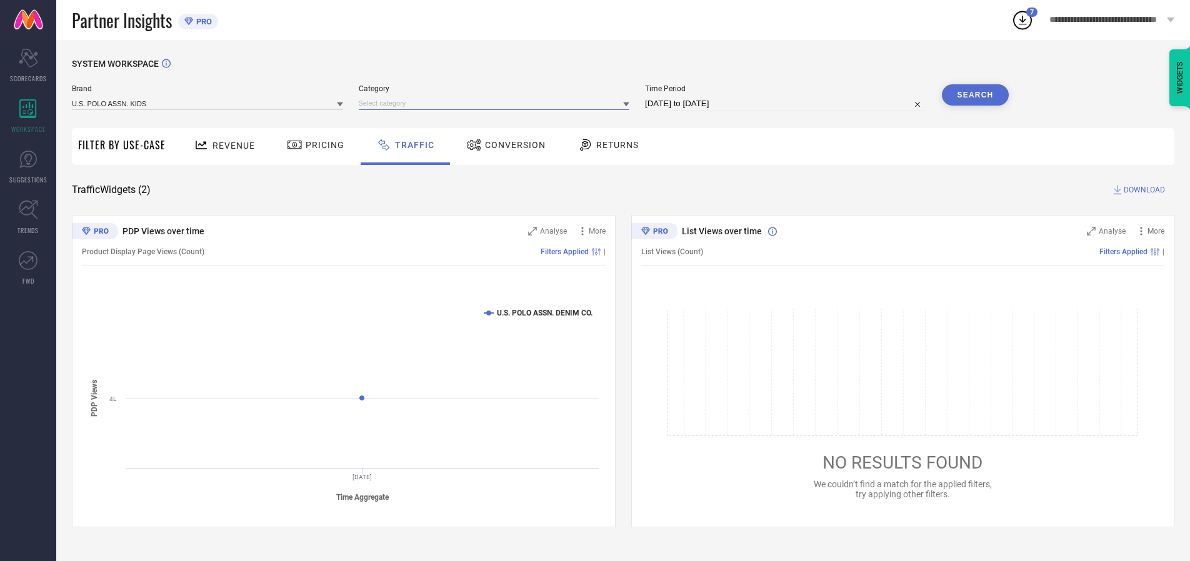
click at [497, 103] on input at bounding box center [494, 103] width 271 height 13
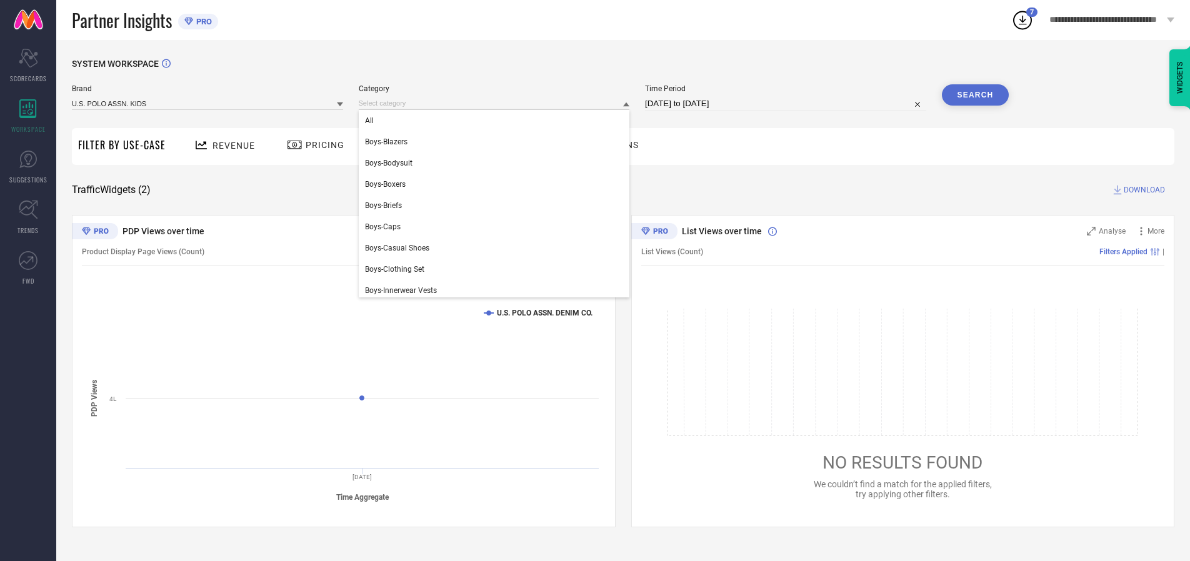
click at [497, 121] on div "All" at bounding box center [494, 120] width 271 height 21
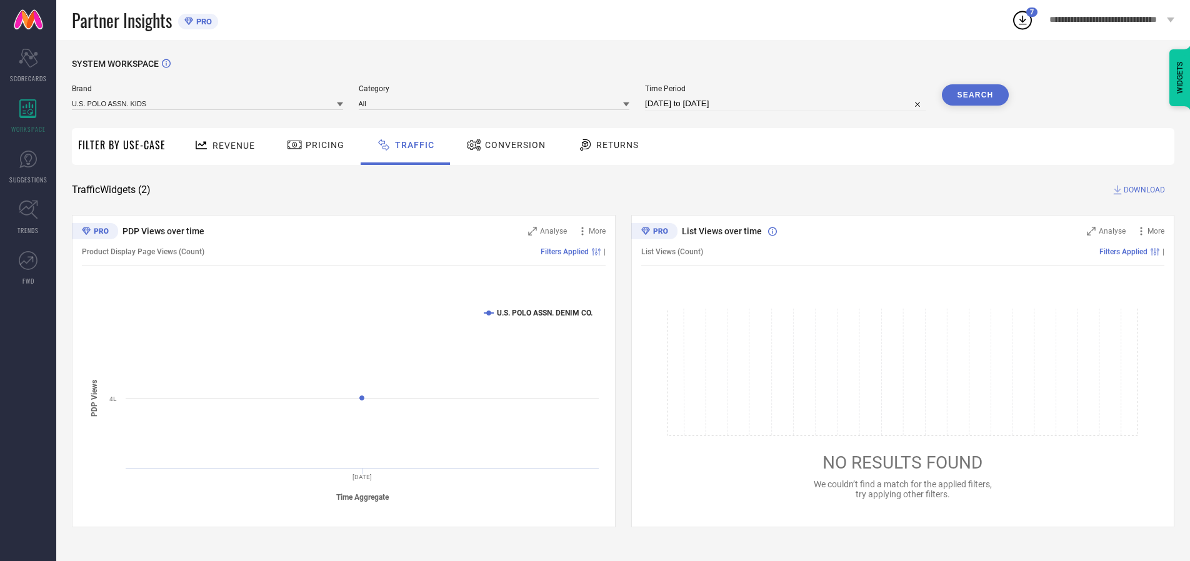
click at [975, 95] on button "Search" at bounding box center [975, 94] width 67 height 21
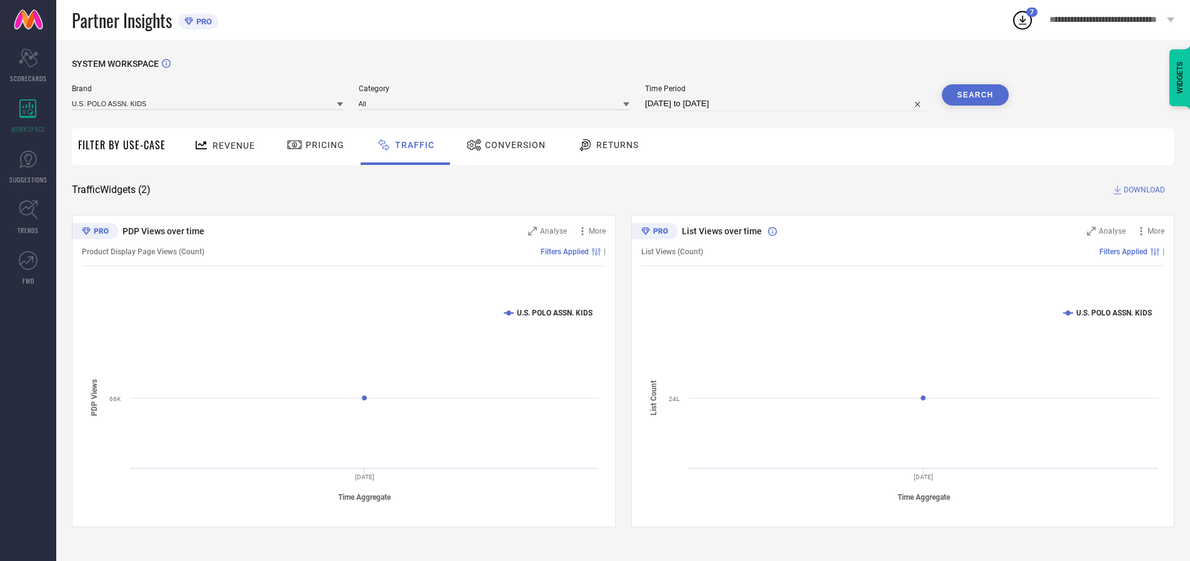
click at [1142, 190] on span "DOWNLOAD" at bounding box center [1143, 190] width 41 height 12
